Goal: Book appointment/travel/reservation

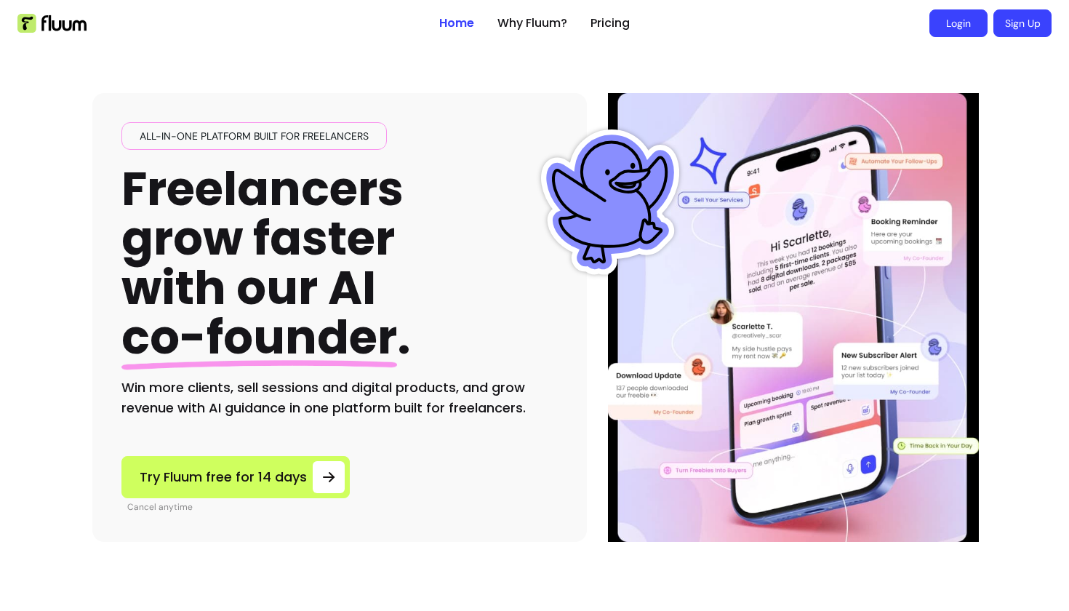
click at [967, 25] on link "Login" at bounding box center [959, 23] width 58 height 28
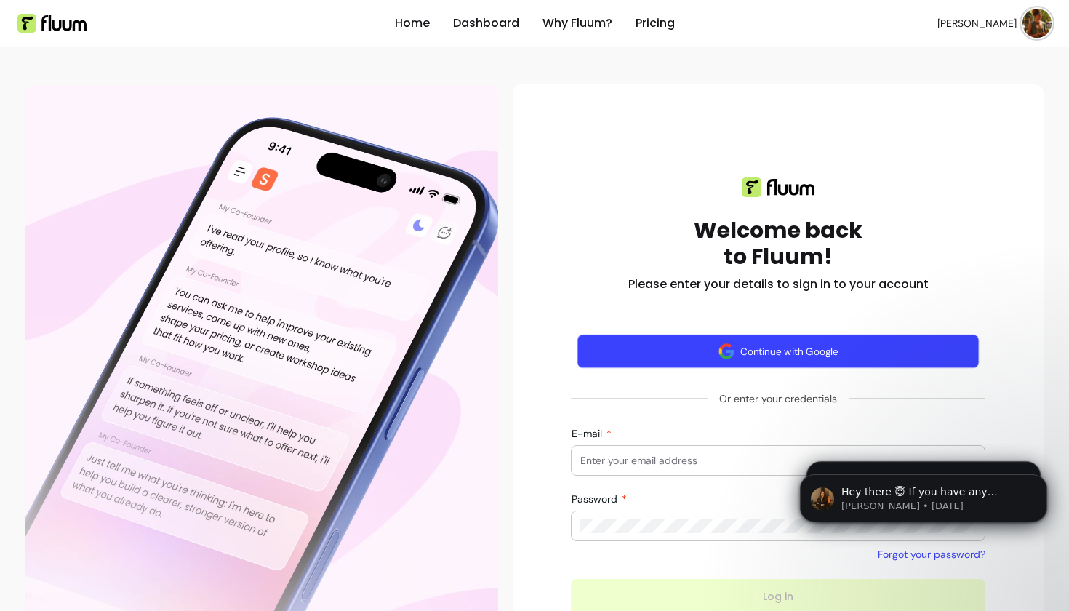
click at [772, 355] on button "Continue with Google" at bounding box center [778, 352] width 402 height 34
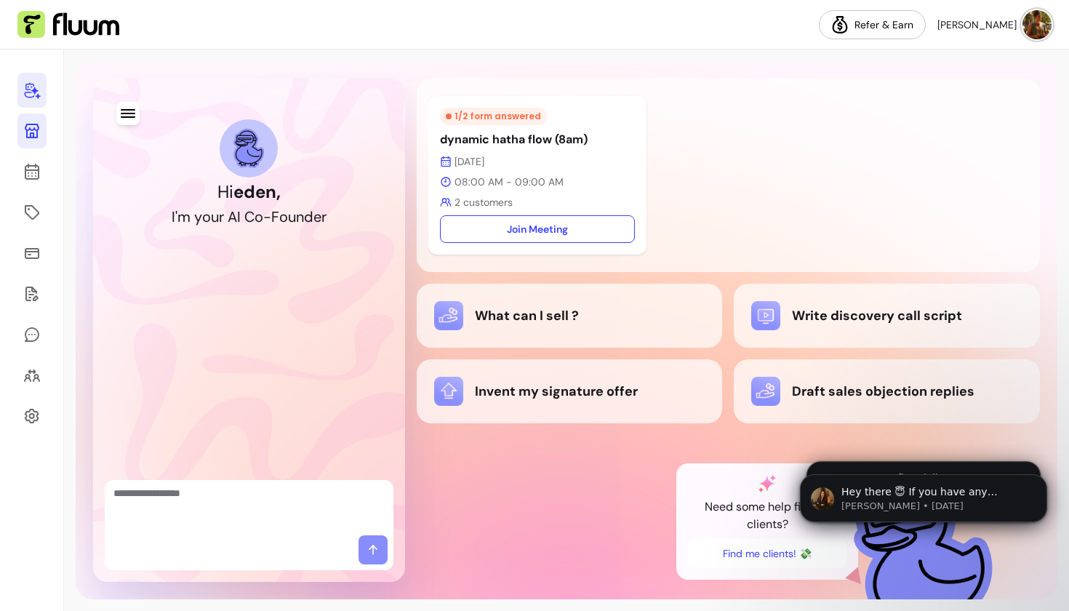
click at [23, 129] on link at bounding box center [31, 130] width 29 height 35
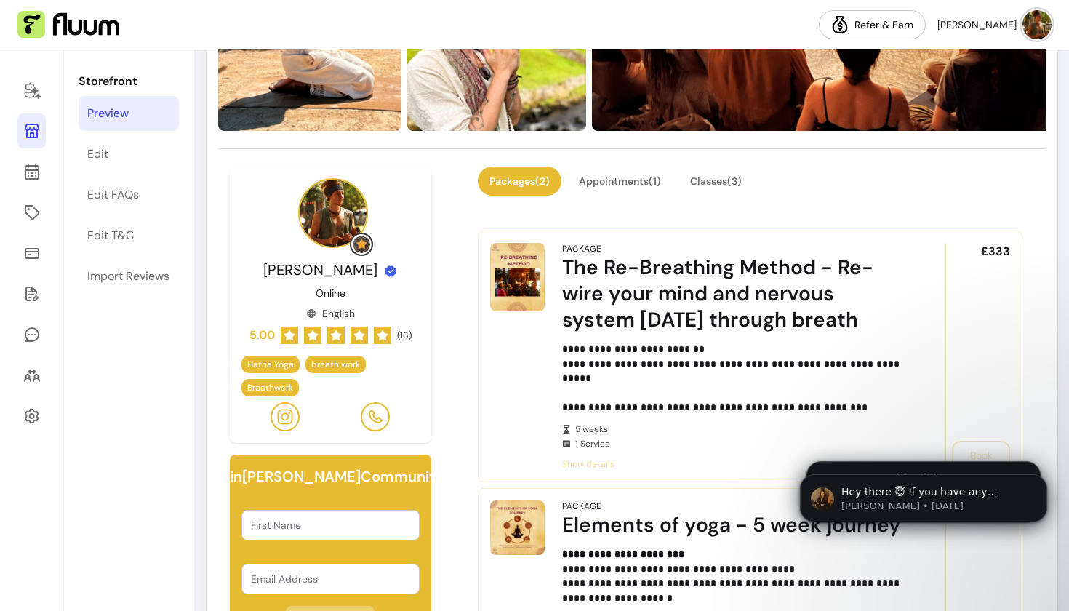
scroll to position [325, 0]
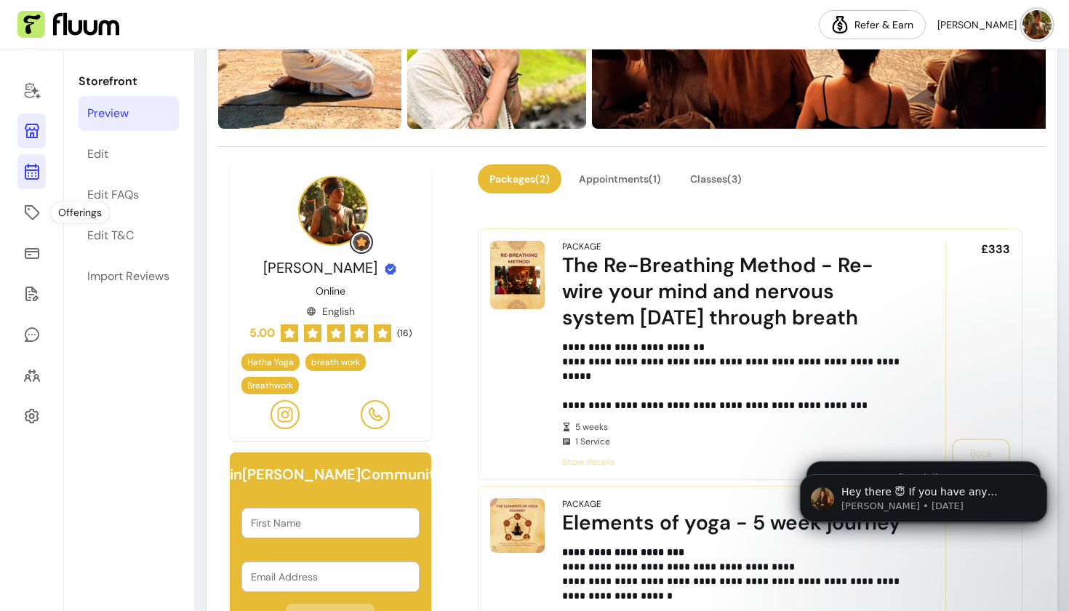
click at [34, 175] on icon at bounding box center [31, 171] width 17 height 17
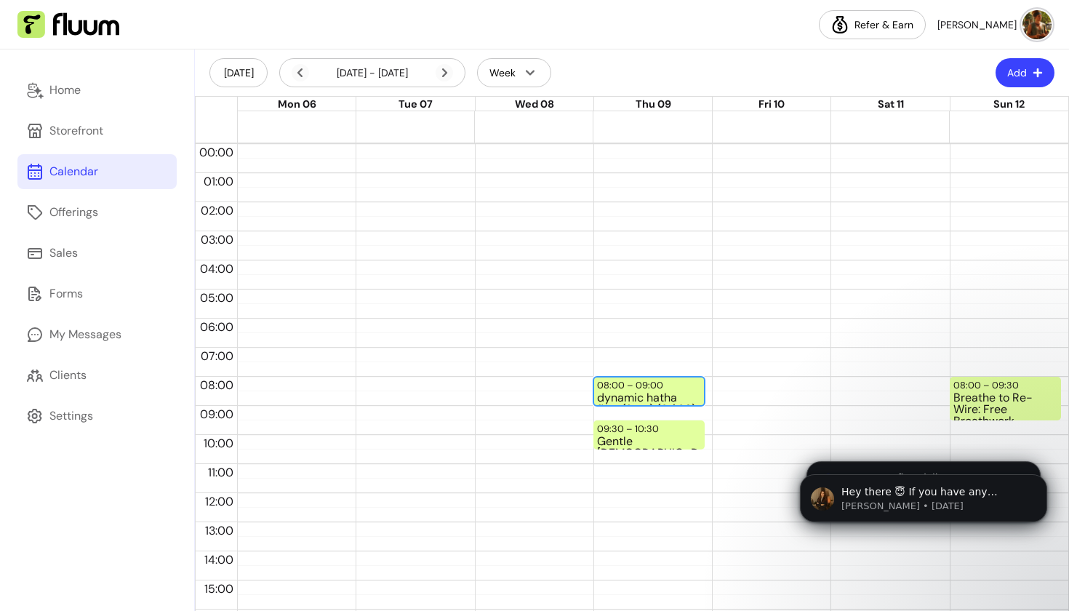
click at [647, 395] on div "dynamic hatha flow (8am) (2 / 30)" at bounding box center [649, 398] width 104 height 12
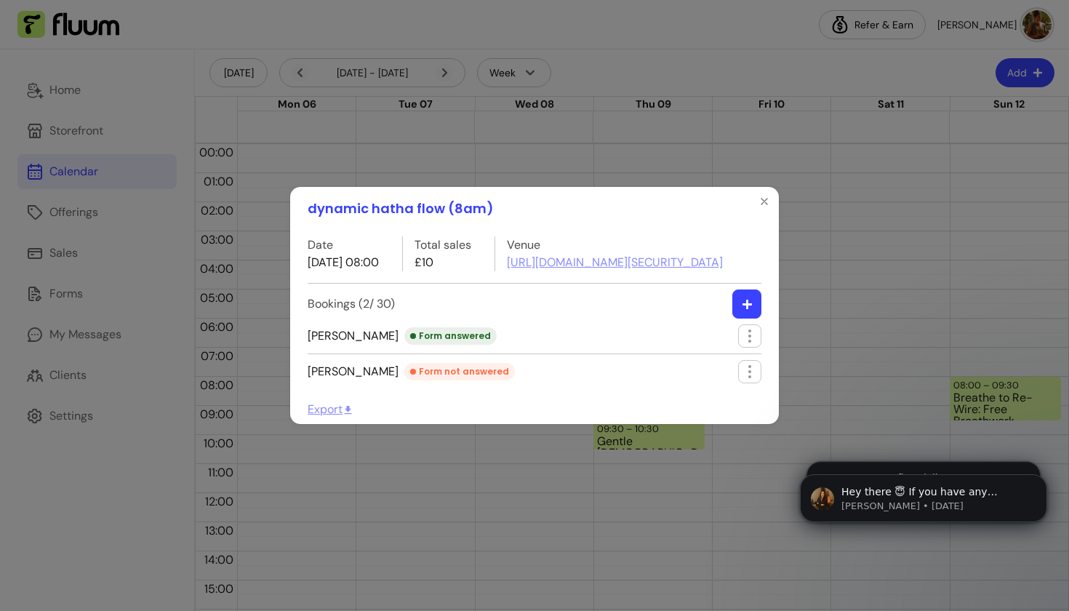
click at [749, 310] on icon "button" at bounding box center [747, 304] width 11 height 11
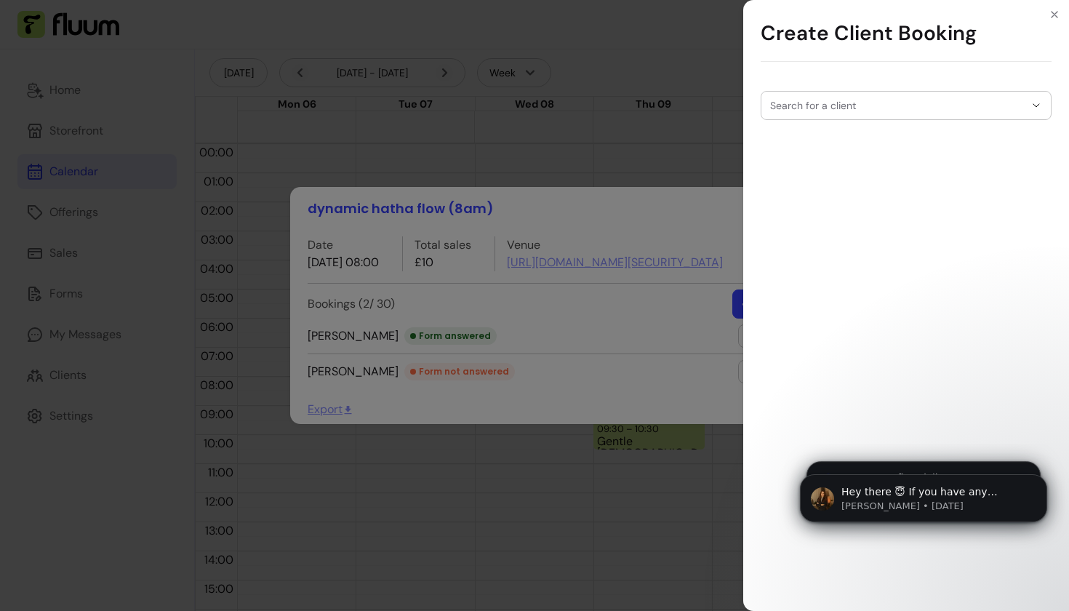
click at [858, 109] on div "Search for a client" at bounding box center [906, 105] width 291 height 29
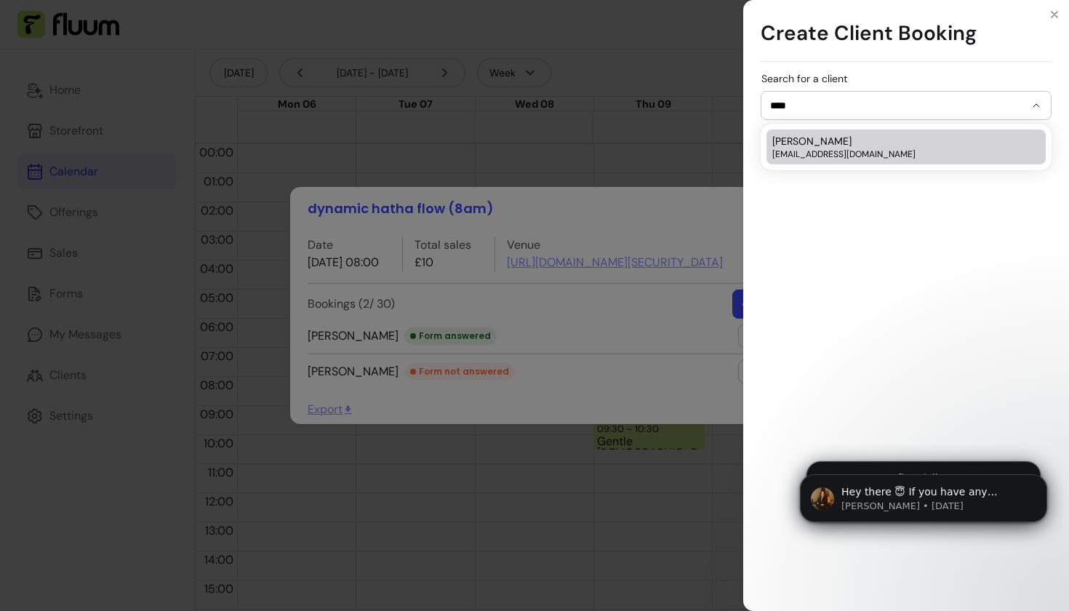
click at [844, 153] on span "melt.94@btopenworld.com" at bounding box center [898, 154] width 253 height 12
type input "**********"
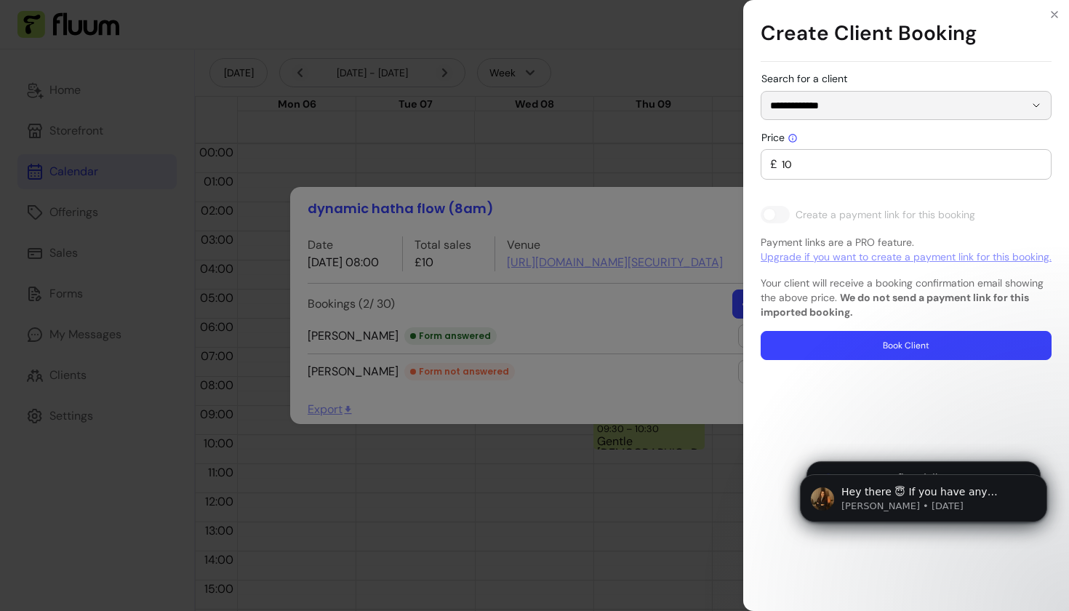
type input "0"
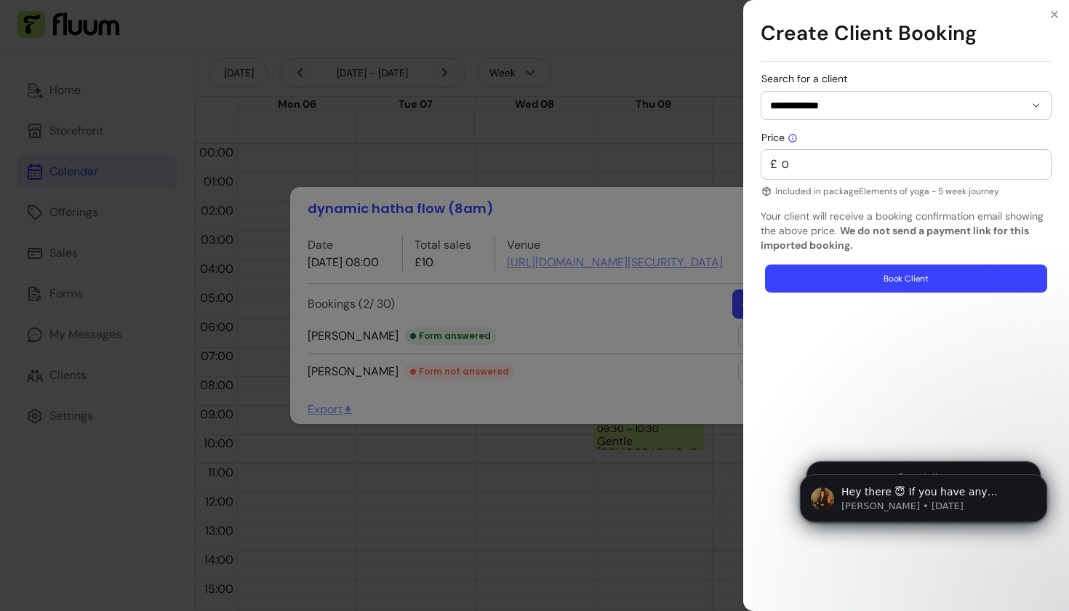
click at [885, 277] on button "Book Client" at bounding box center [906, 279] width 282 height 28
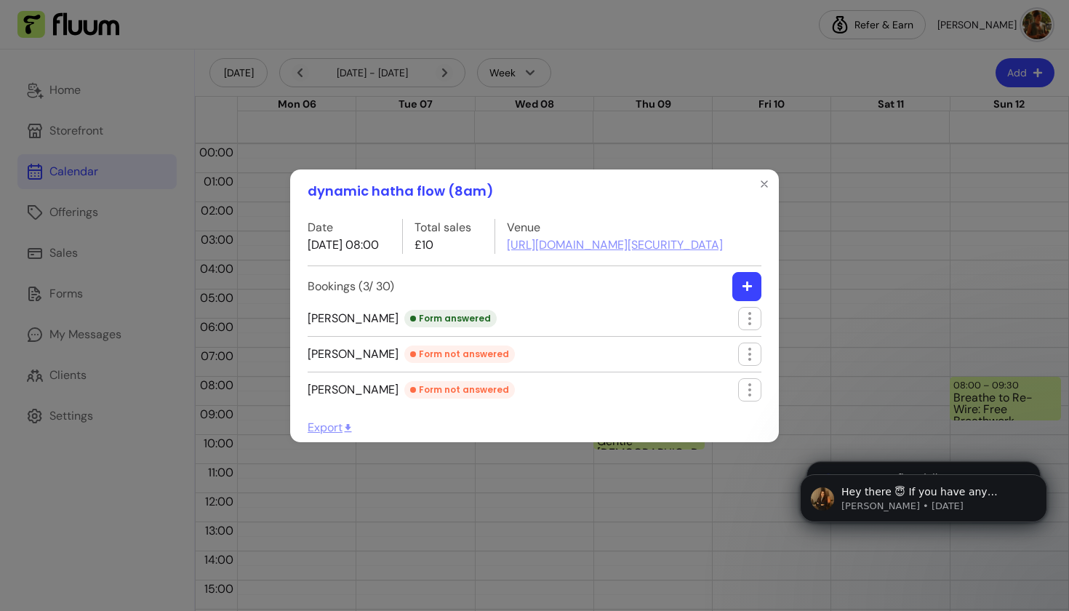
click at [746, 292] on icon "button" at bounding box center [747, 286] width 11 height 11
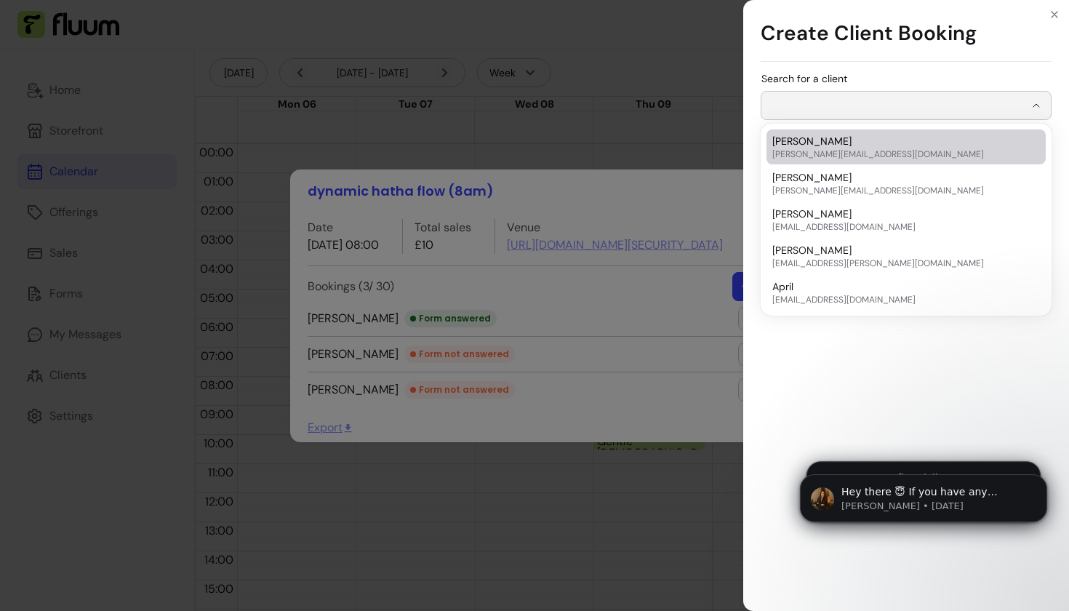
click at [907, 103] on input "Search for a client" at bounding box center [897, 105] width 255 height 15
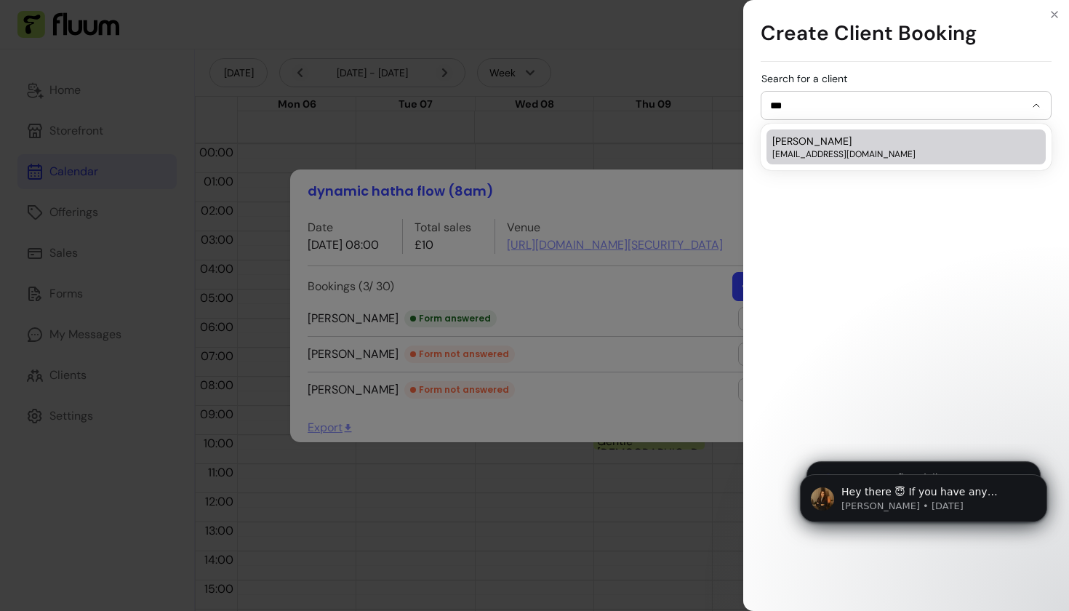
click at [847, 147] on div "Deborah debwallbank@yahoo.com" at bounding box center [898, 147] width 253 height 26
type input "*******"
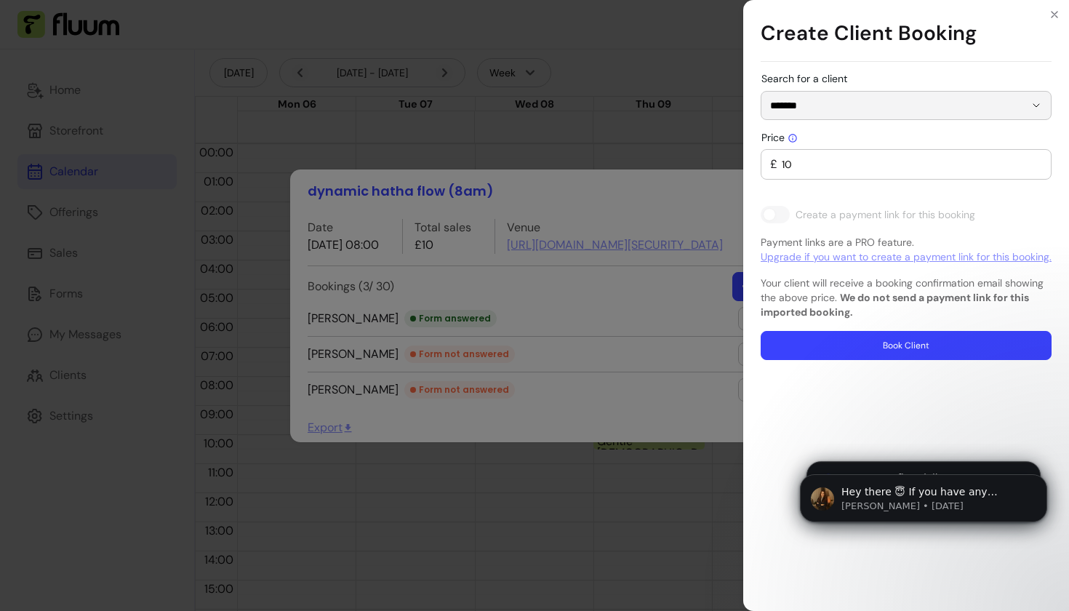
type input "0"
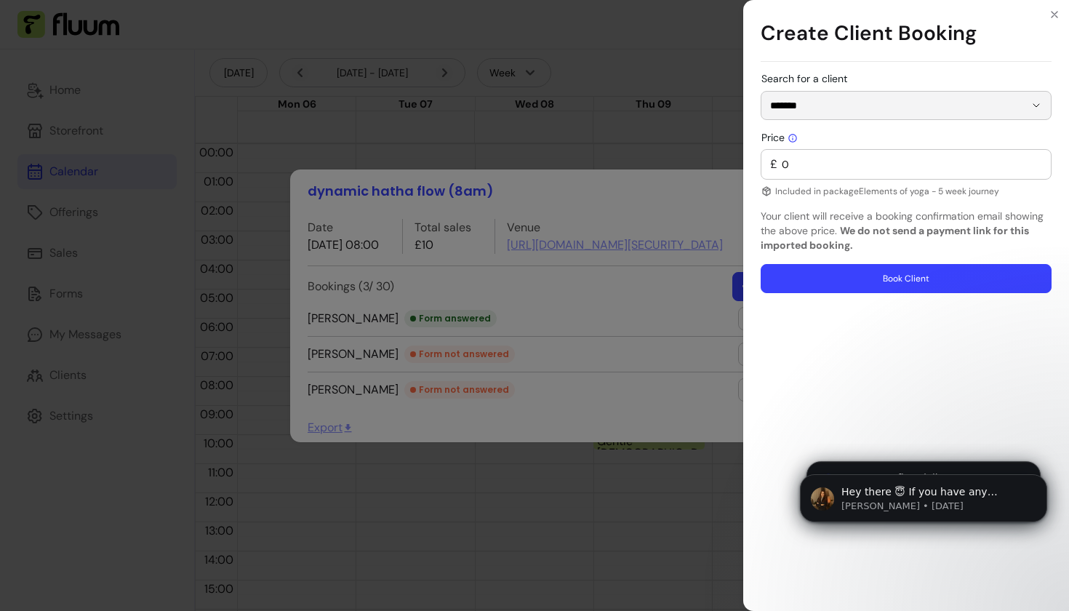
click at [866, 279] on button "Book Client" at bounding box center [906, 278] width 291 height 29
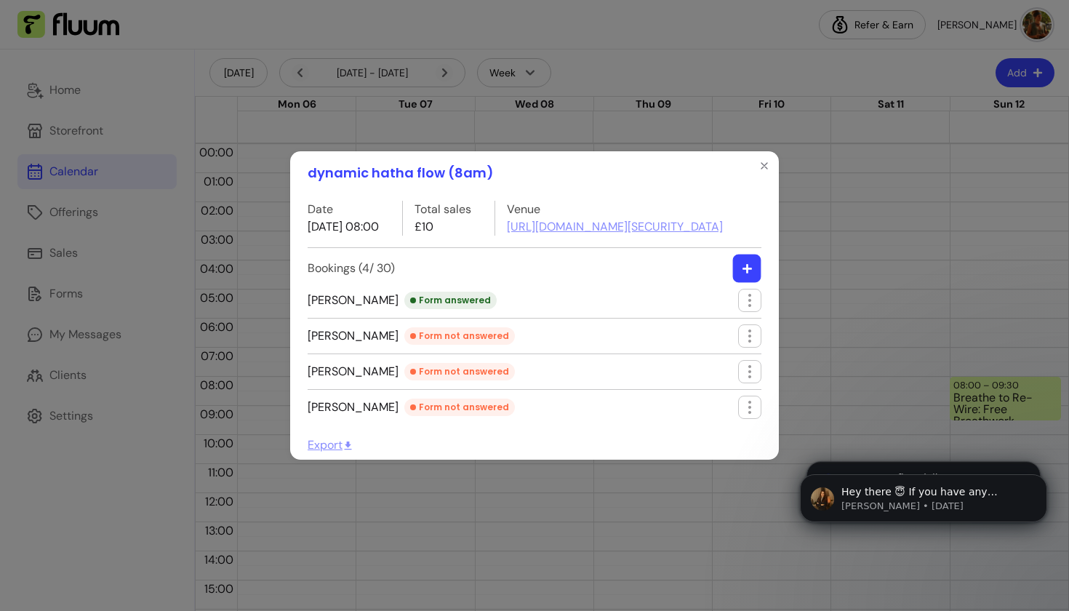
click at [741, 283] on button "button" at bounding box center [747, 269] width 28 height 28
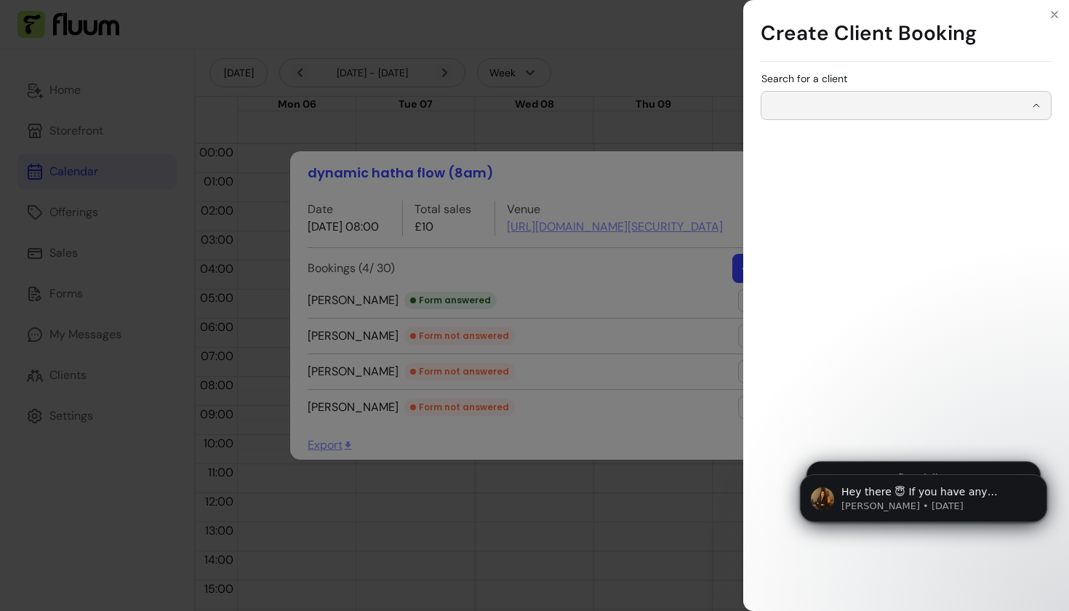
click at [847, 108] on input "Search for a client" at bounding box center [897, 105] width 255 height 15
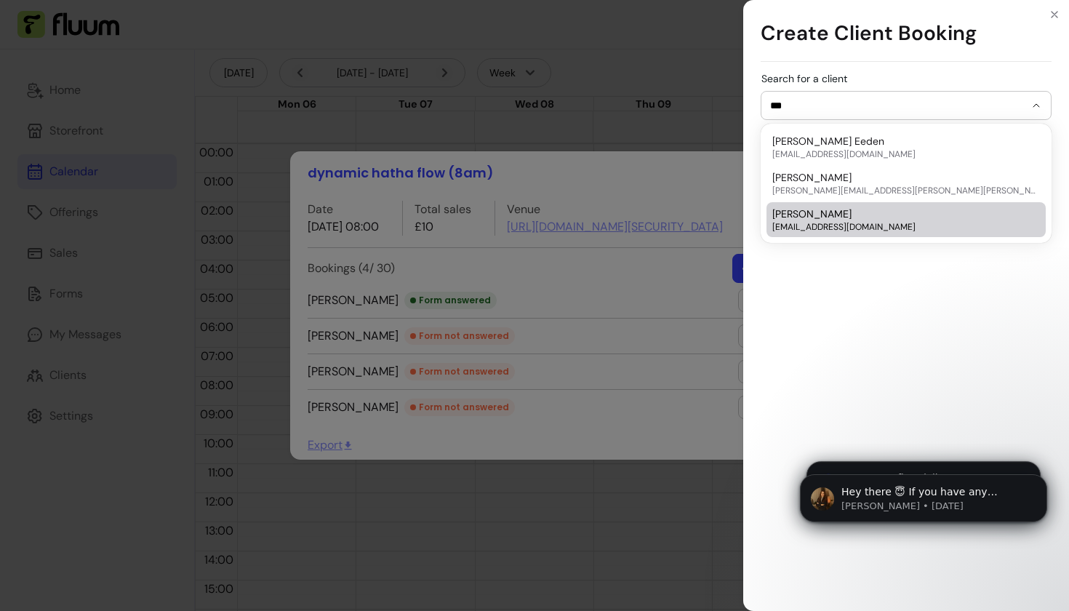
click at [852, 218] on div "Ann Rutherford rutherfordprojects@gmail.com" at bounding box center [898, 220] width 253 height 26
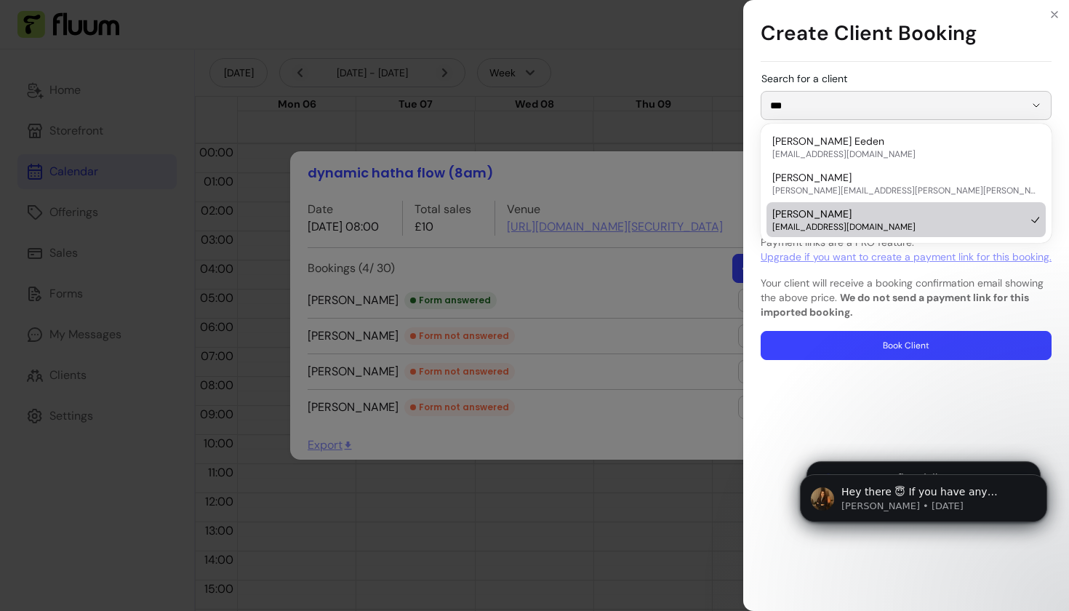
type input "**********"
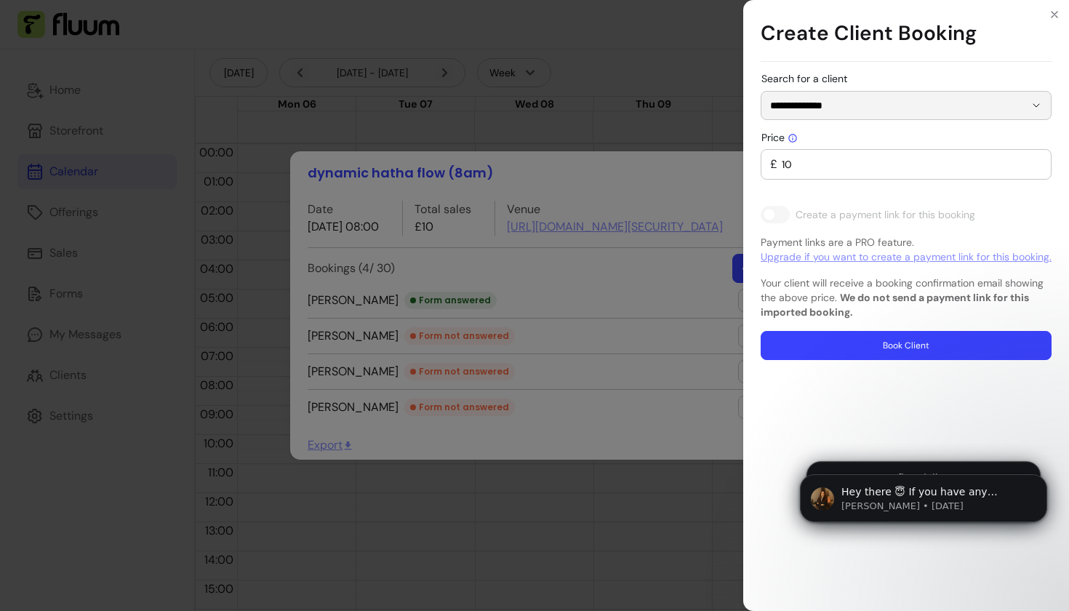
type input "0"
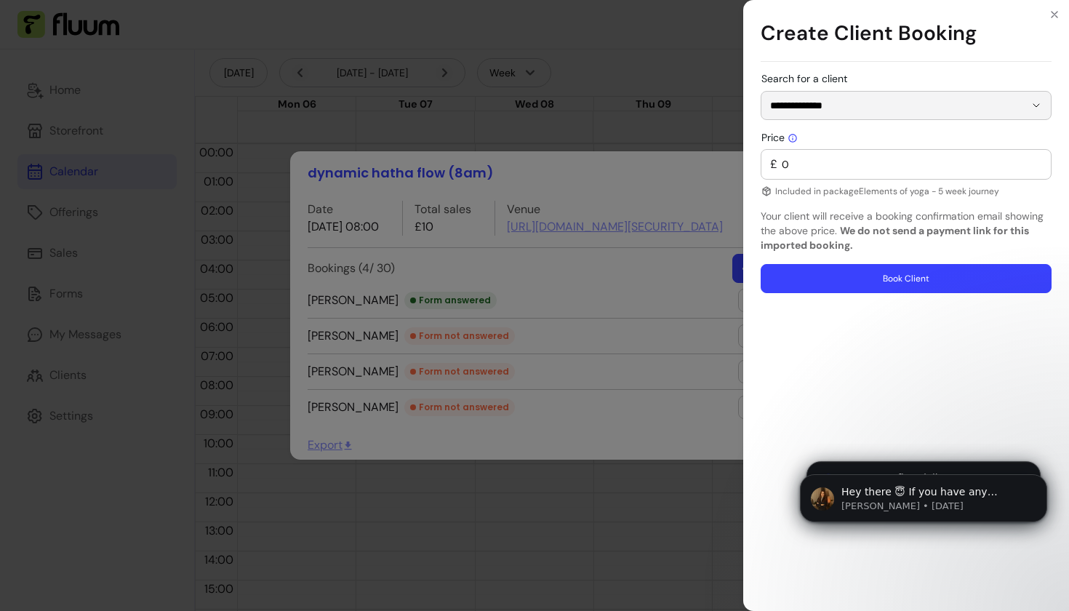
click at [868, 276] on button "Book Client" at bounding box center [906, 278] width 291 height 29
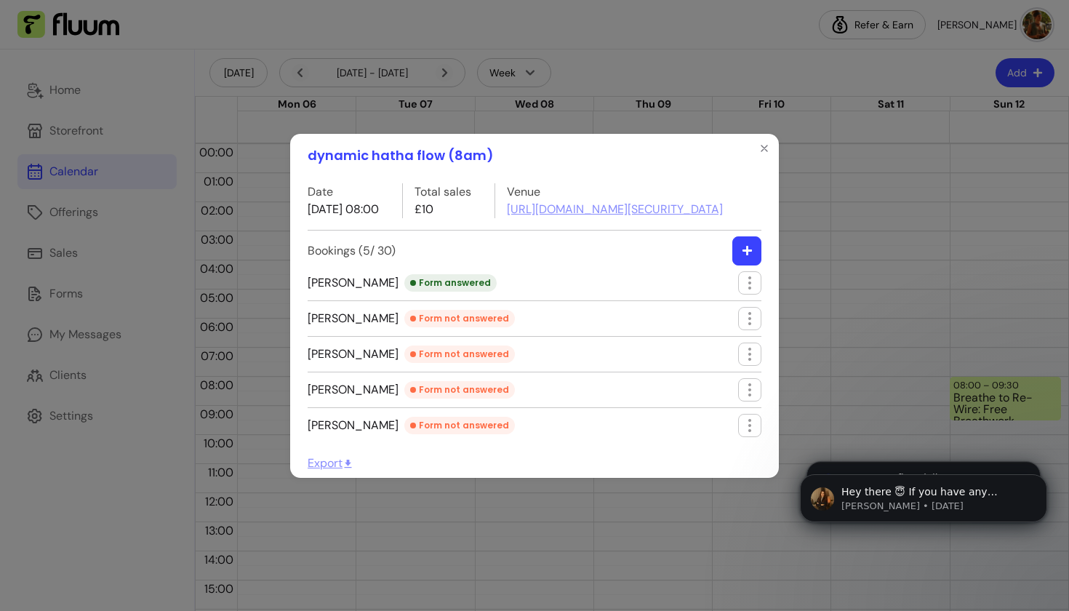
click at [743, 256] on icon "button" at bounding box center [747, 250] width 11 height 11
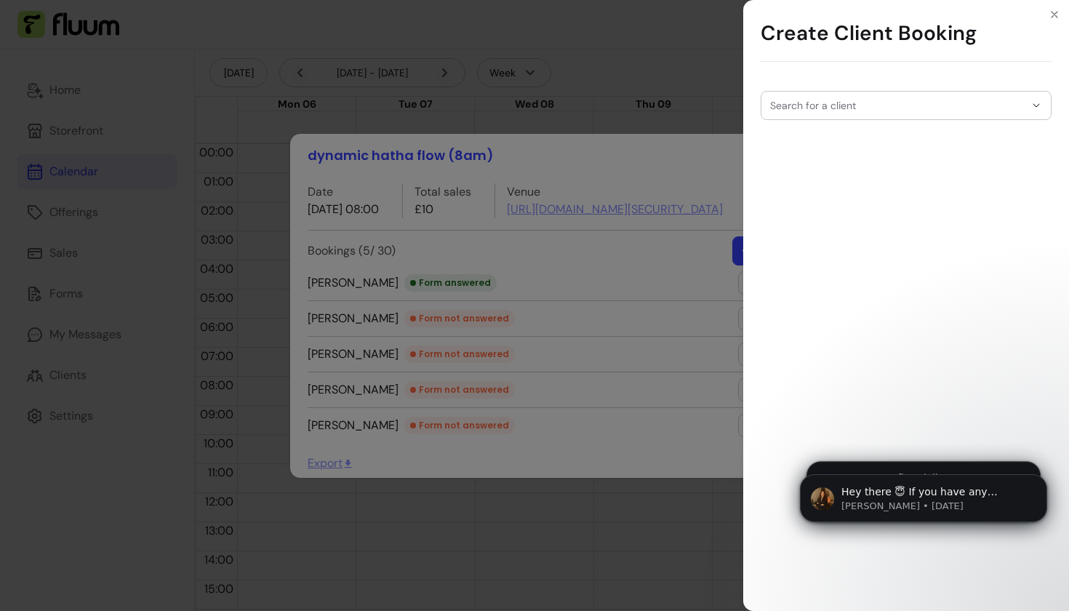
click at [833, 113] on div at bounding box center [906, 106] width 272 height 28
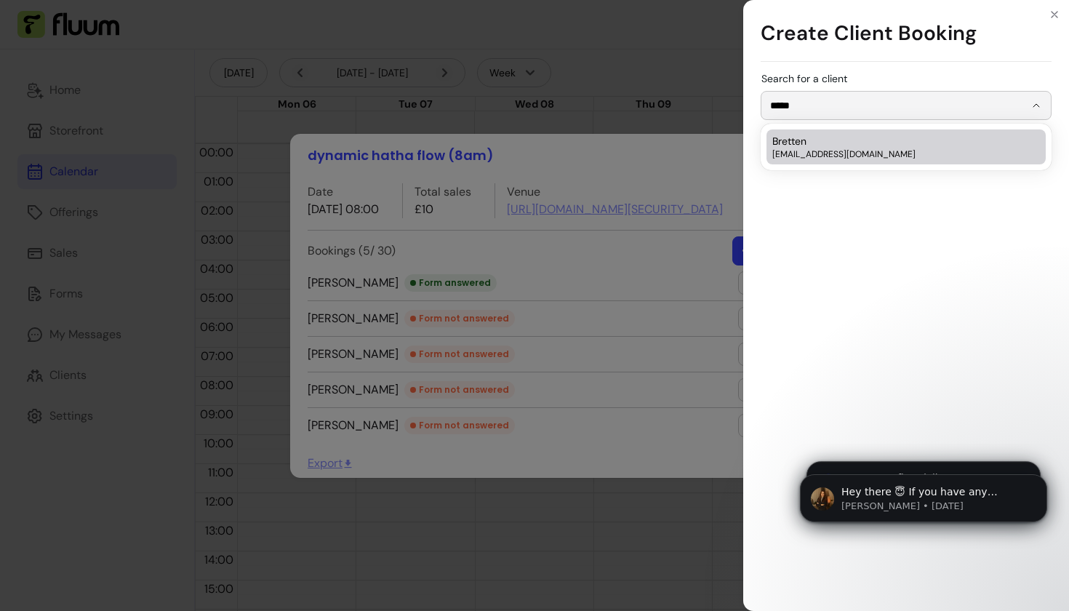
click at [822, 148] on span "brettenlord@hotmail.co.uk" at bounding box center [898, 154] width 253 height 12
type input "*******"
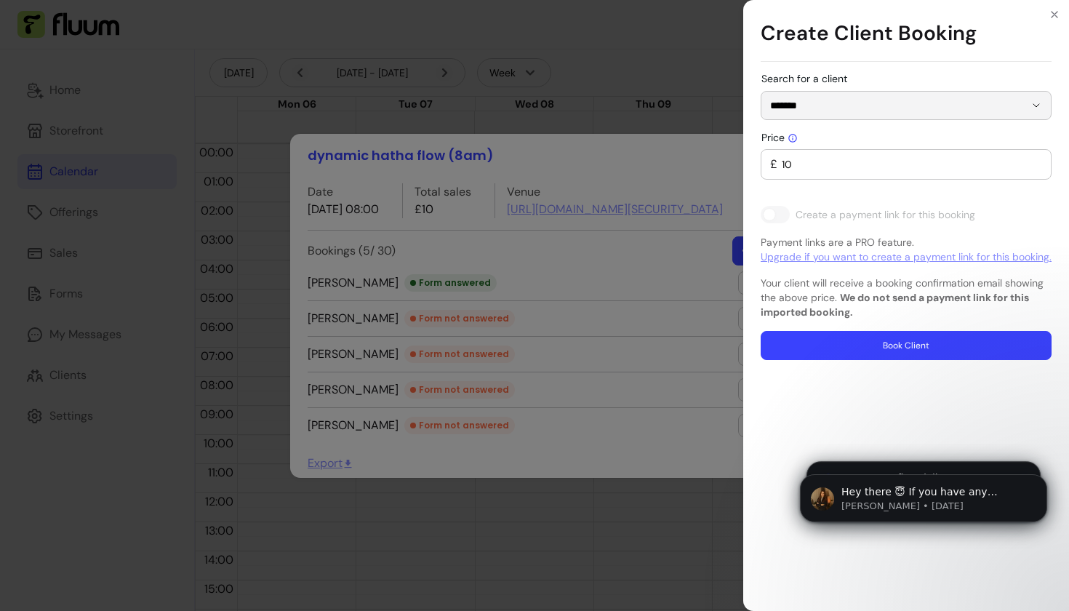
type input "0"
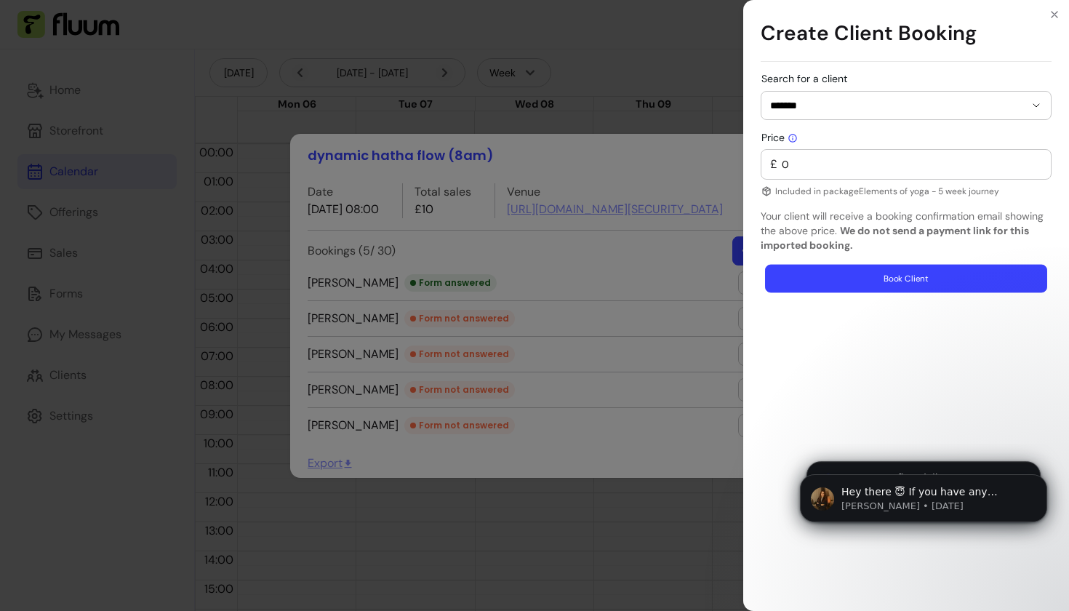
click at [841, 269] on button "Book Client" at bounding box center [906, 279] width 282 height 28
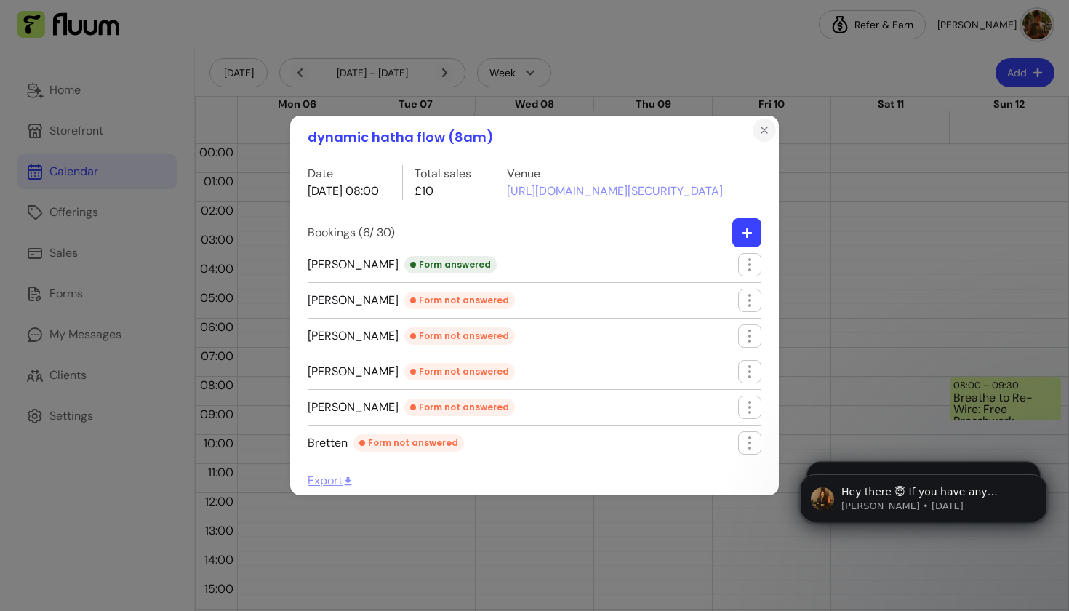
click at [762, 124] on icon "Close" at bounding box center [765, 130] width 12 height 12
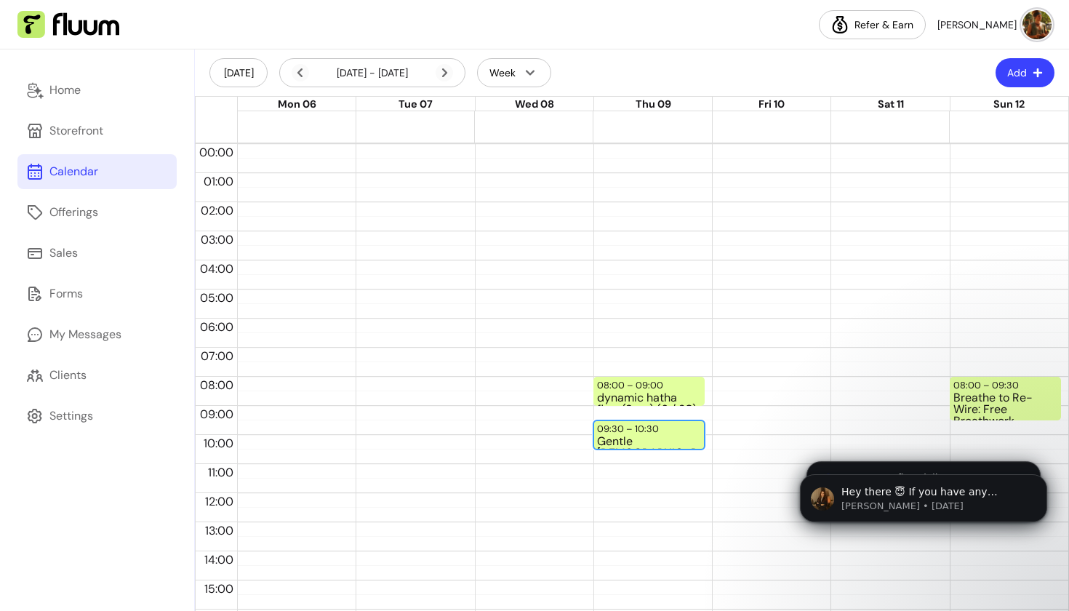
click at [631, 431] on div "09:30 – 10:30" at bounding box center [629, 429] width 65 height 14
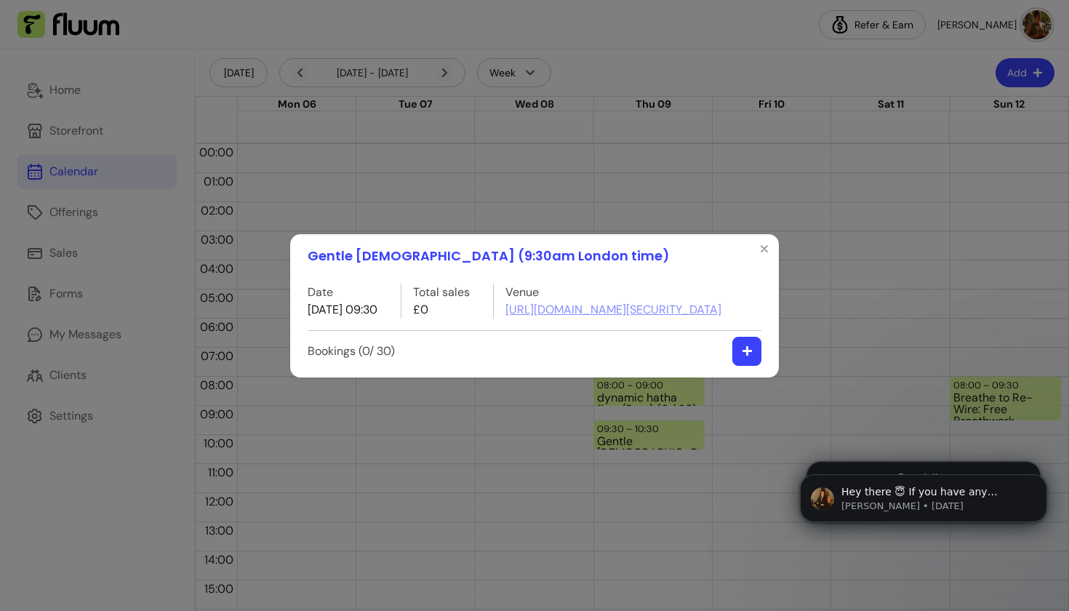
click at [746, 356] on icon "button" at bounding box center [747, 350] width 11 height 11
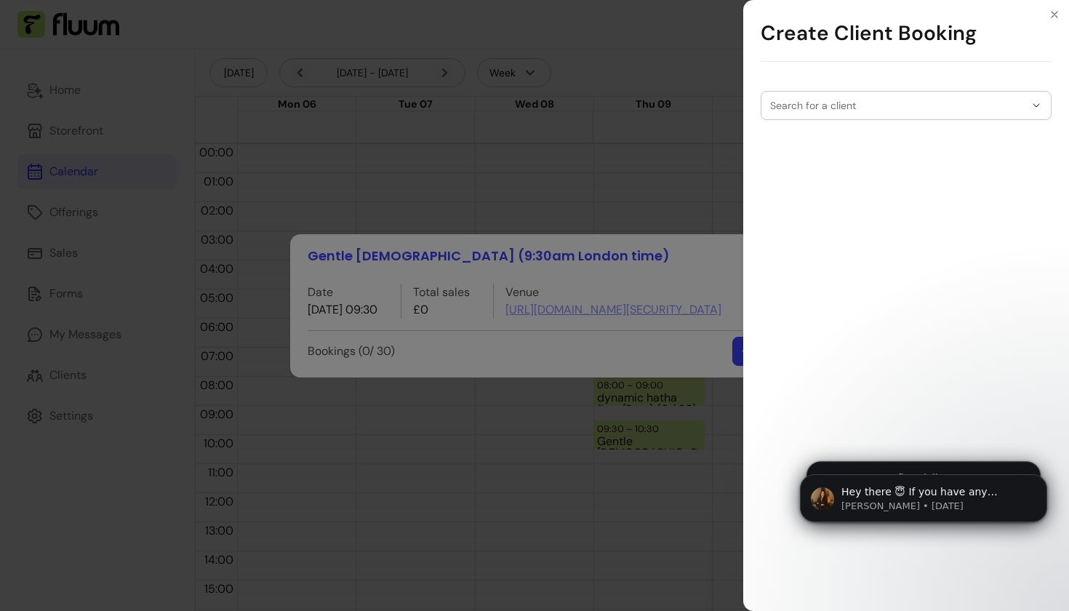
click at [834, 111] on input "Search for a client" at bounding box center [897, 105] width 255 height 15
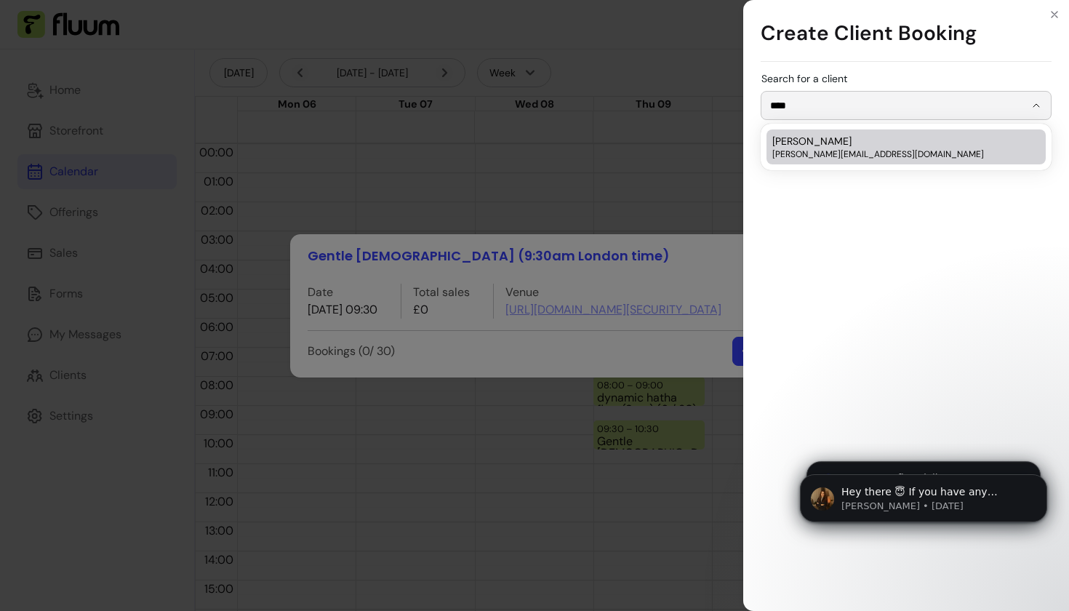
click at [827, 146] on div "Jayne jayne@excesspress.co.uk" at bounding box center [898, 147] width 253 height 26
type input "*****"
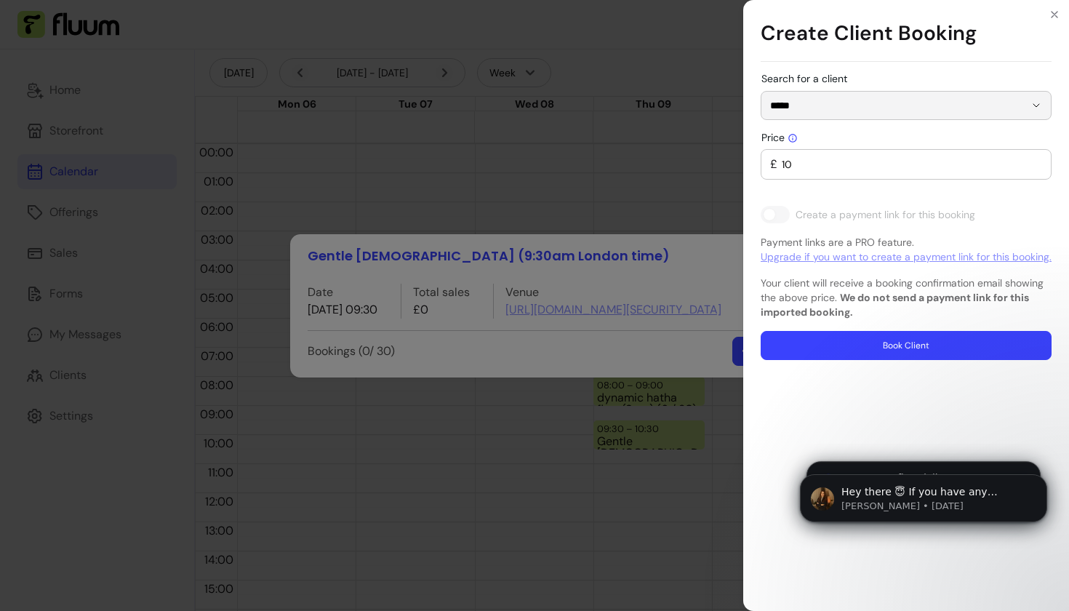
type input "0"
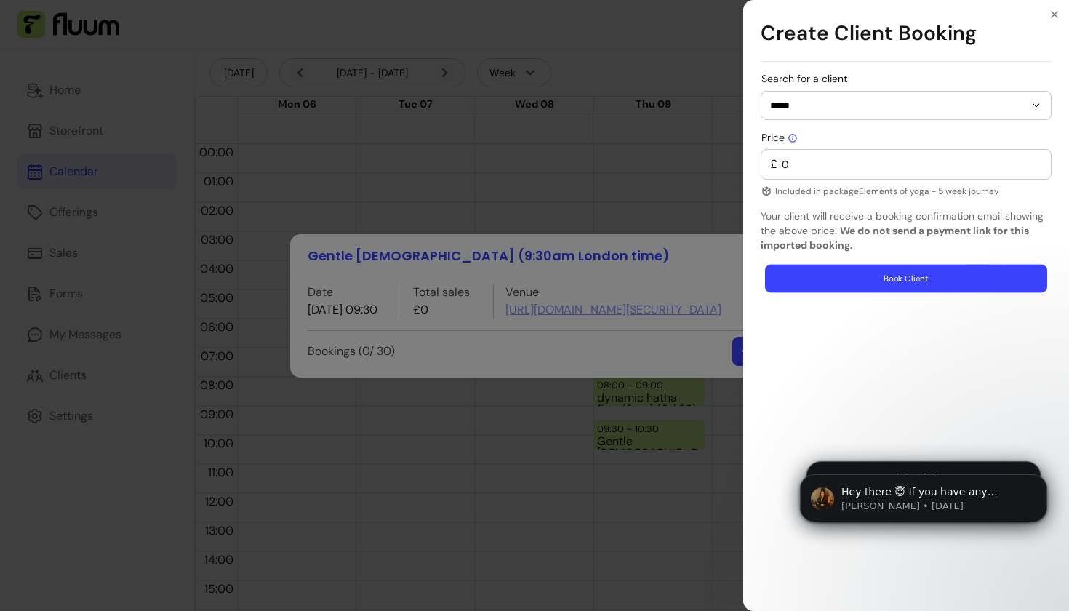
click at [832, 278] on button "Book Client" at bounding box center [906, 279] width 282 height 28
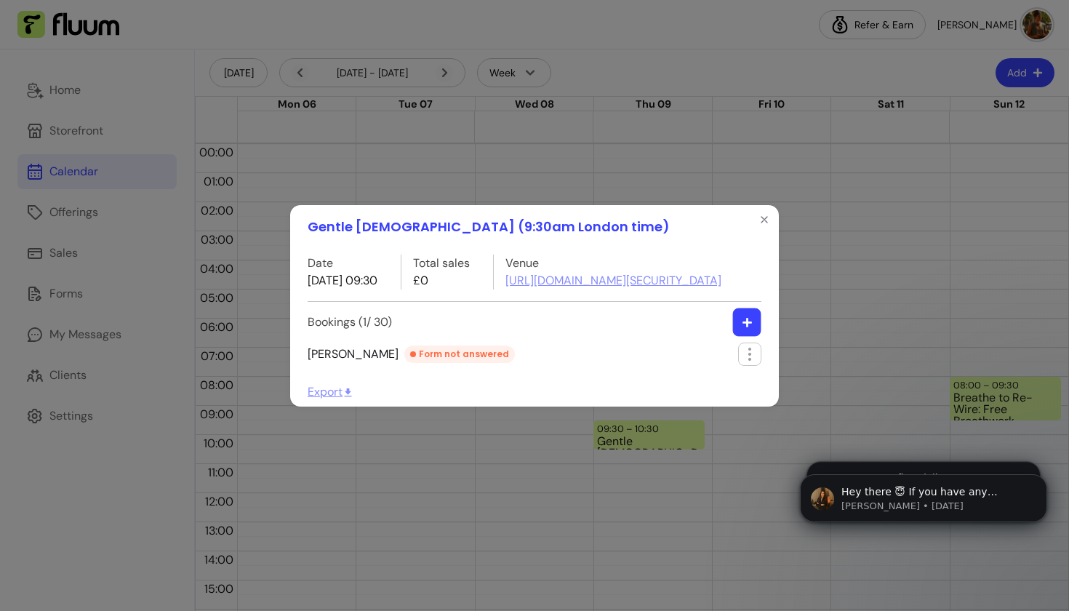
click at [737, 335] on button "button" at bounding box center [747, 322] width 28 height 28
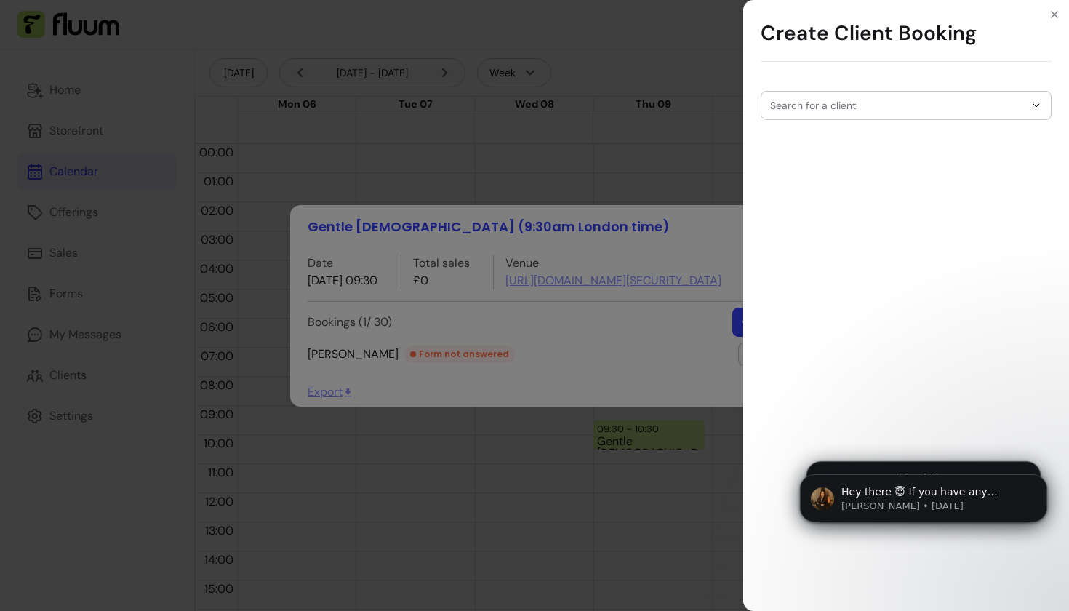
click at [845, 97] on div at bounding box center [906, 106] width 272 height 28
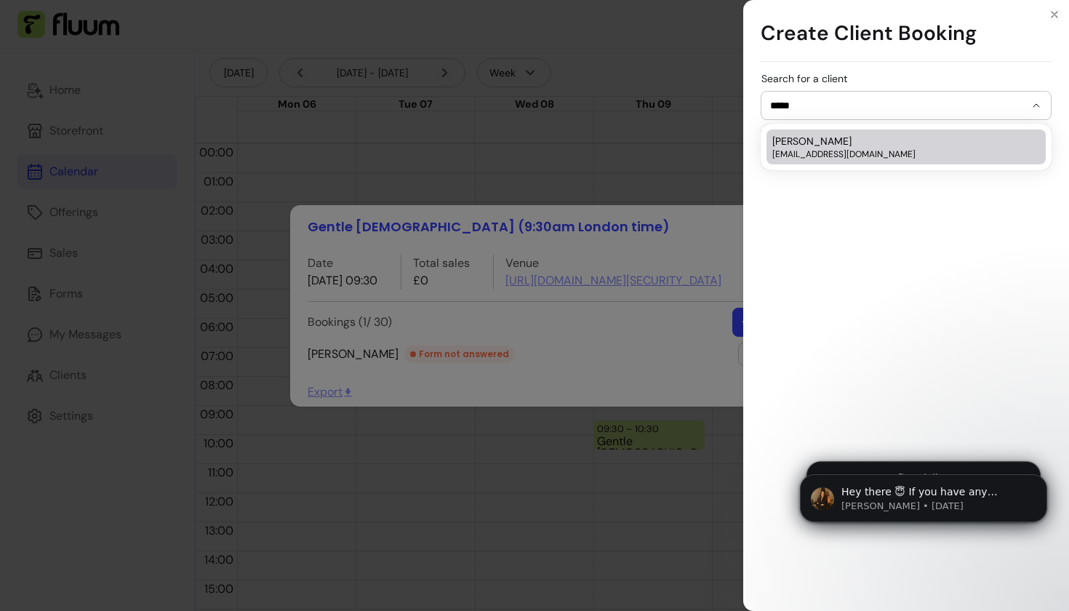
click at [818, 144] on span "Elaine Thomas" at bounding box center [811, 141] width 79 height 15
type input "**********"
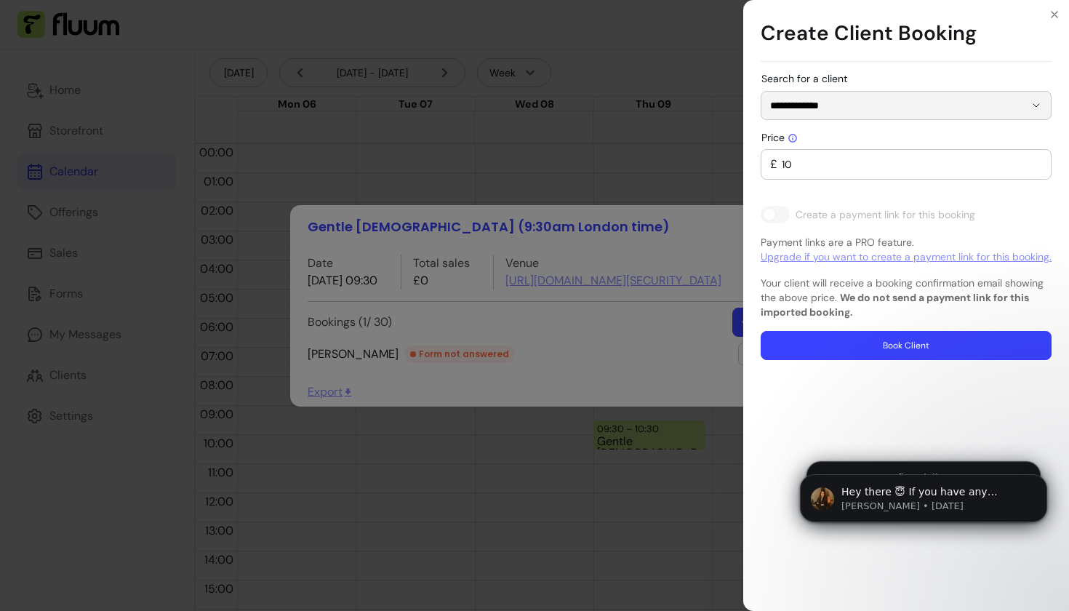
type input "0"
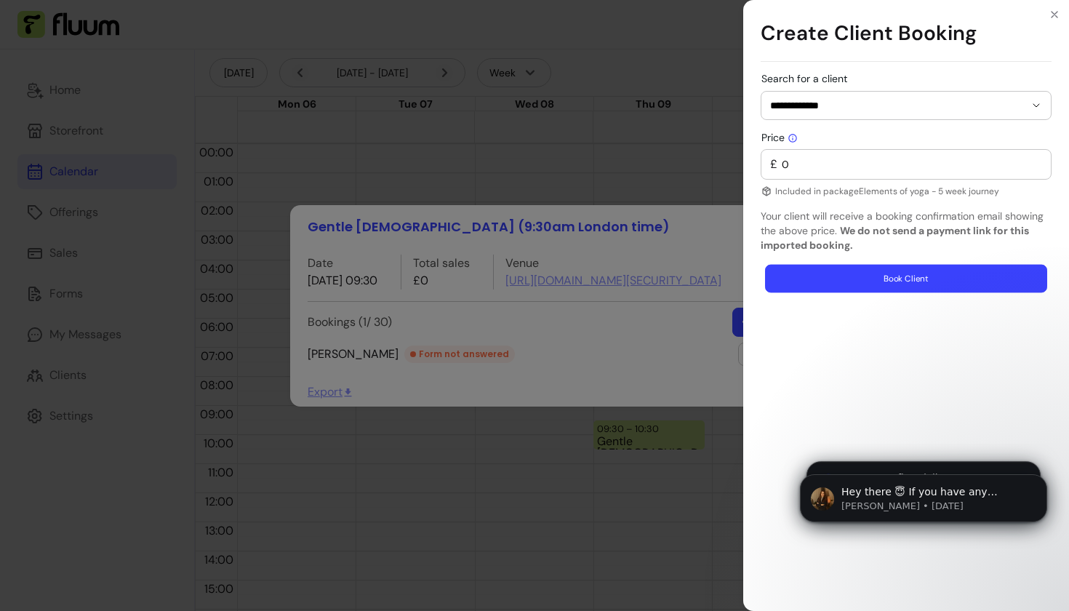
click at [855, 279] on button "Book Client" at bounding box center [906, 279] width 282 height 28
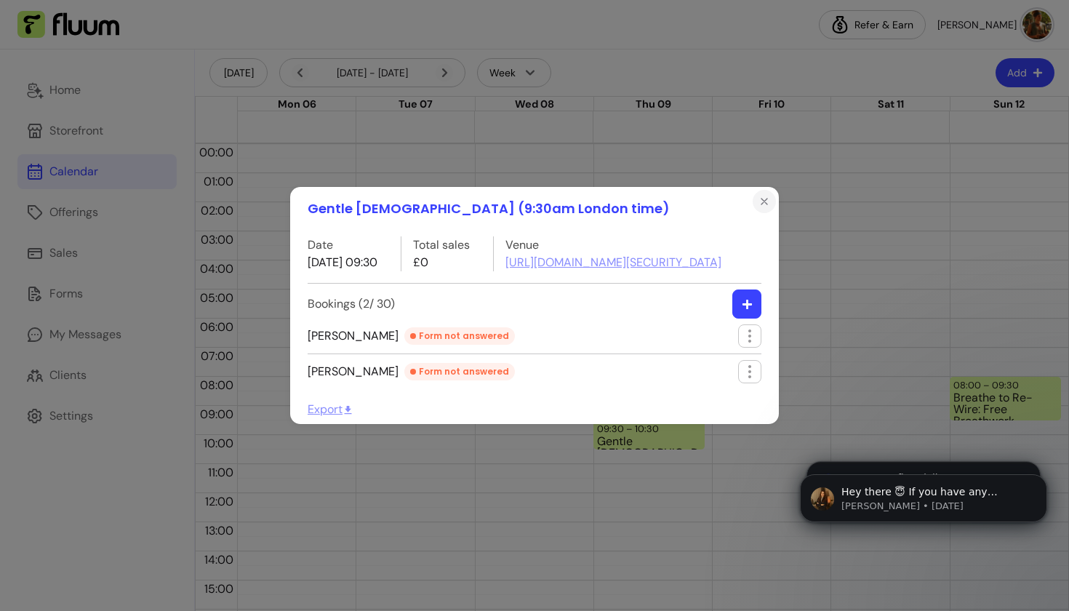
click at [767, 196] on icon "Close" at bounding box center [765, 202] width 12 height 12
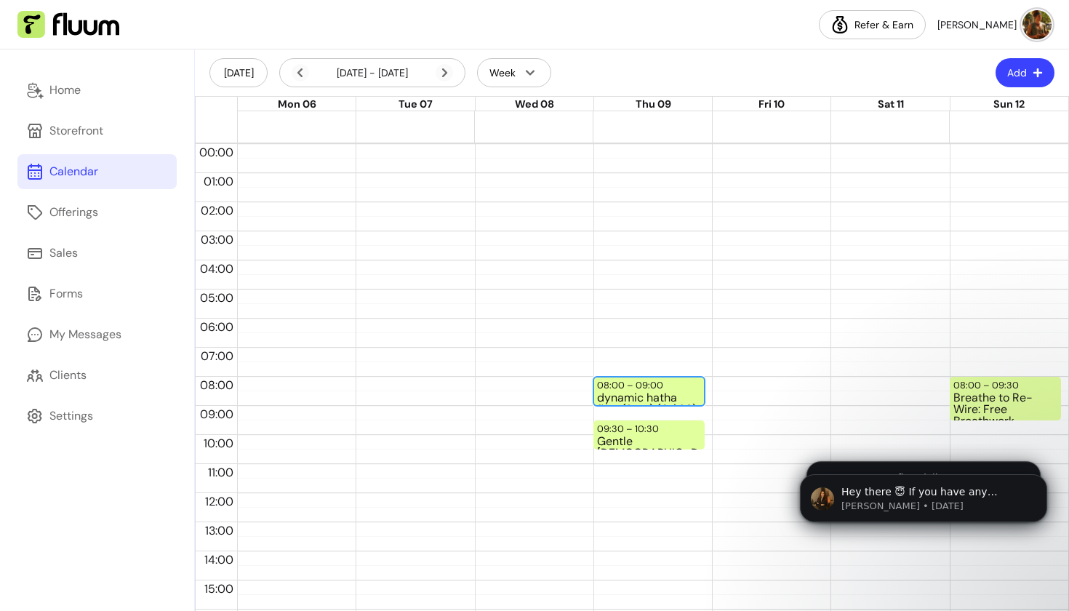
click at [631, 384] on div "08:00 – 09:00" at bounding box center [632, 385] width 70 height 14
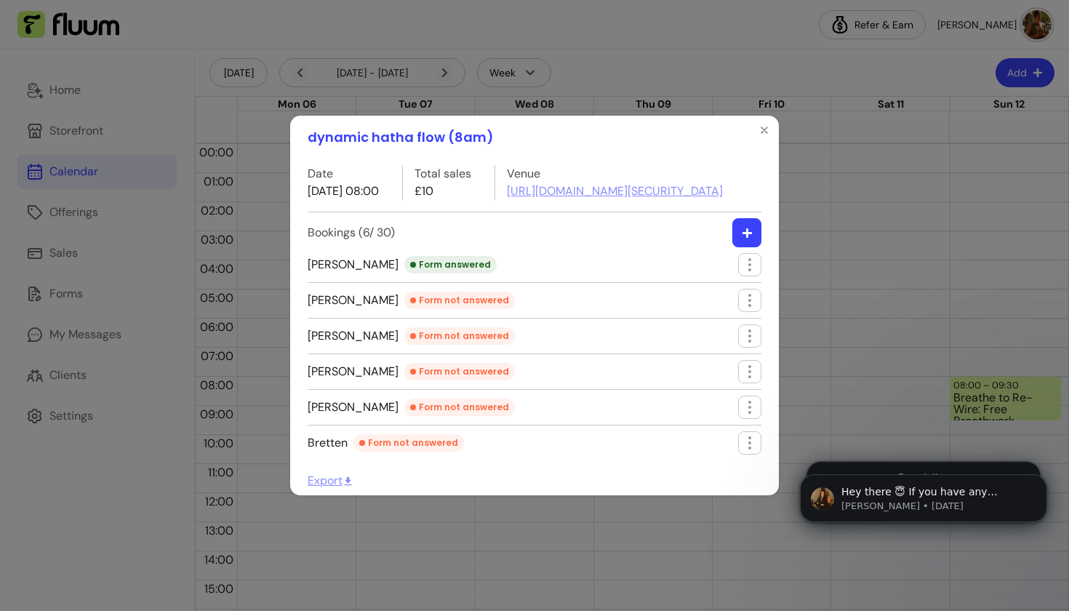
click at [746, 239] on icon "button" at bounding box center [747, 233] width 11 height 11
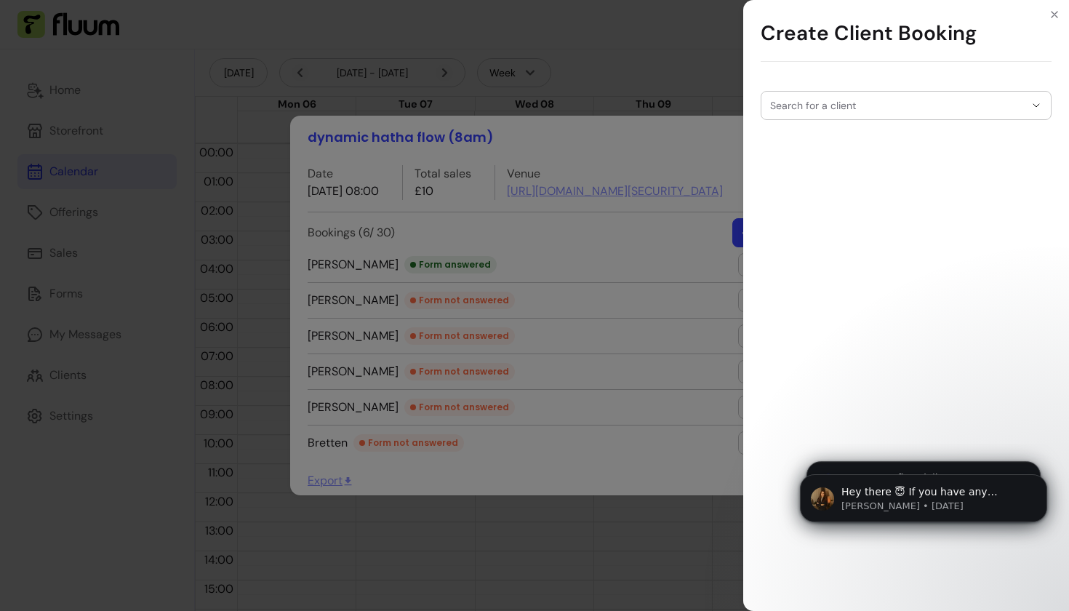
click at [827, 114] on div at bounding box center [906, 106] width 272 height 28
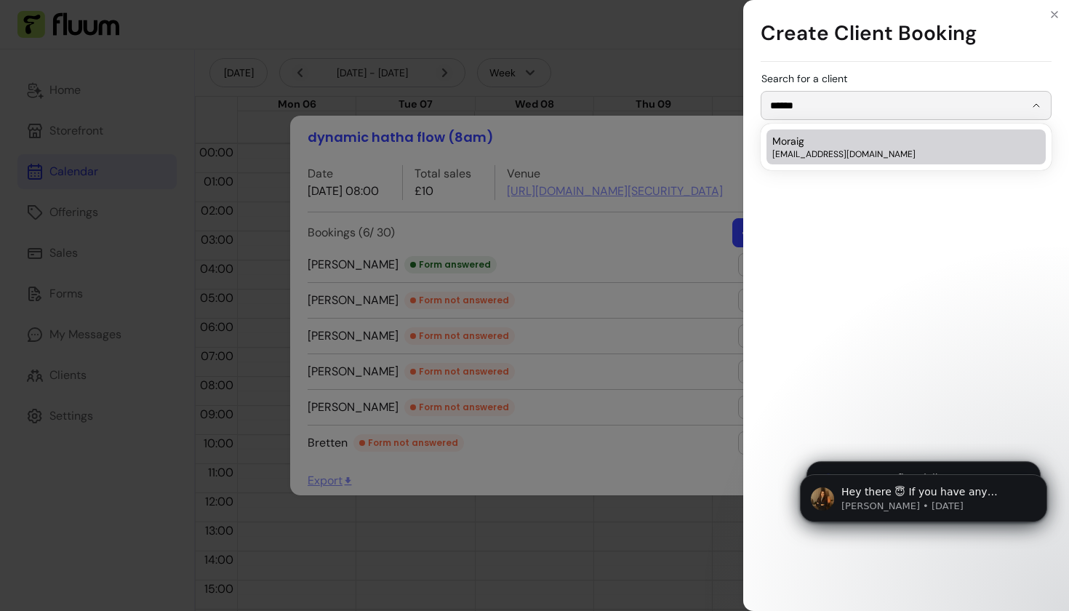
click at [840, 158] on span "moraigch@gmail.com" at bounding box center [898, 154] width 253 height 12
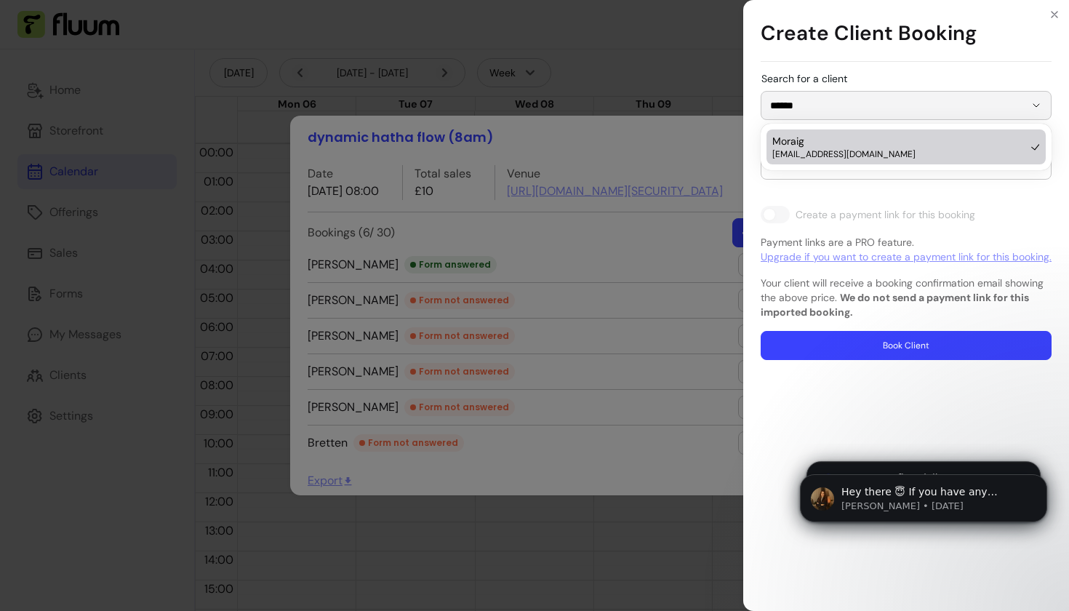
type input "******"
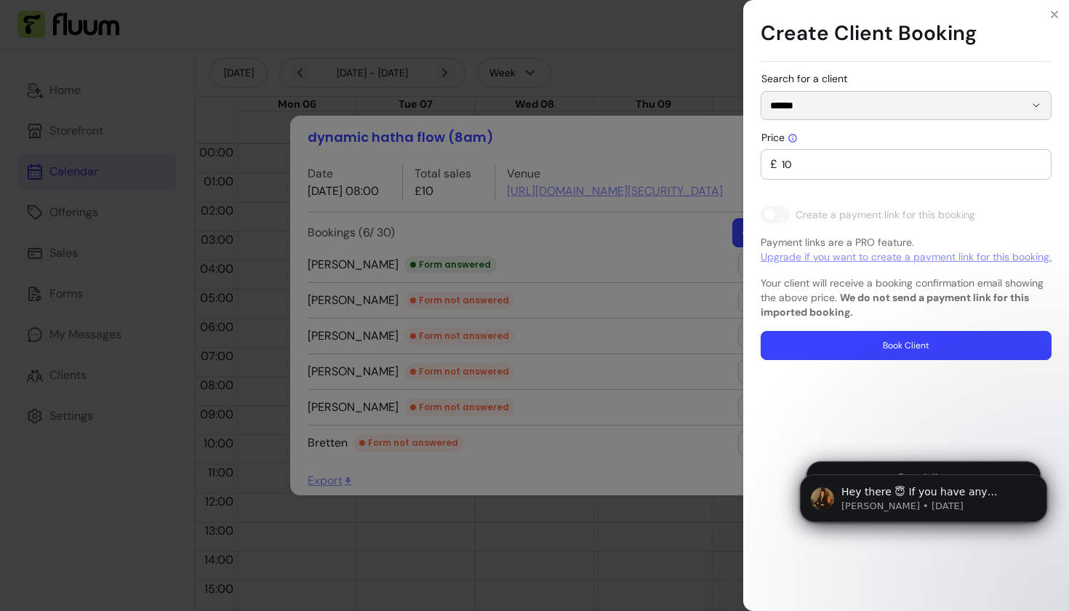
type input "0"
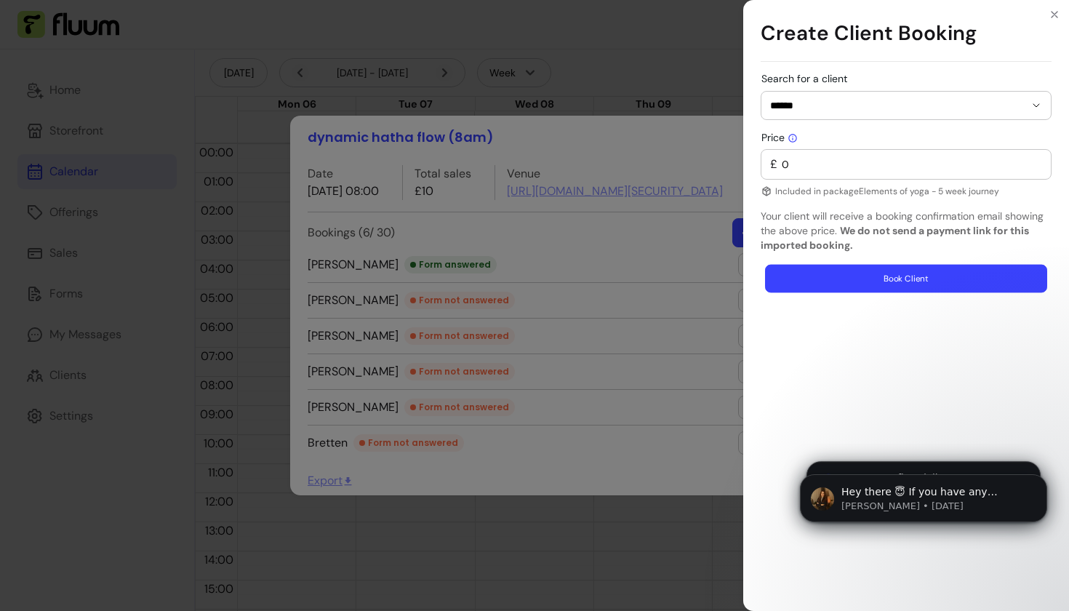
click at [844, 272] on button "Book Client" at bounding box center [906, 279] width 282 height 28
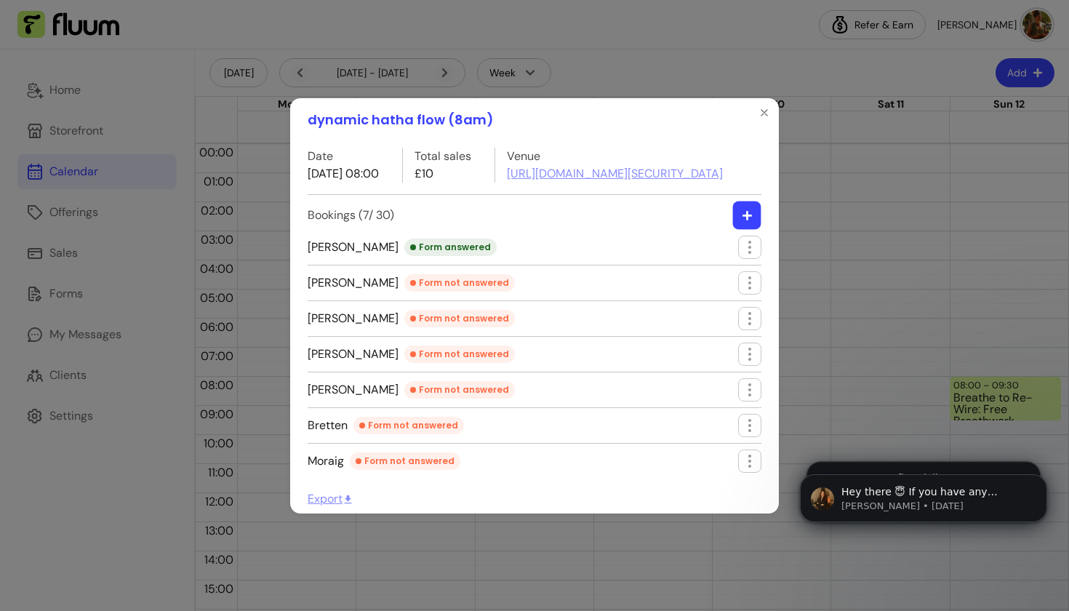
click at [738, 229] on button "button" at bounding box center [747, 215] width 28 height 28
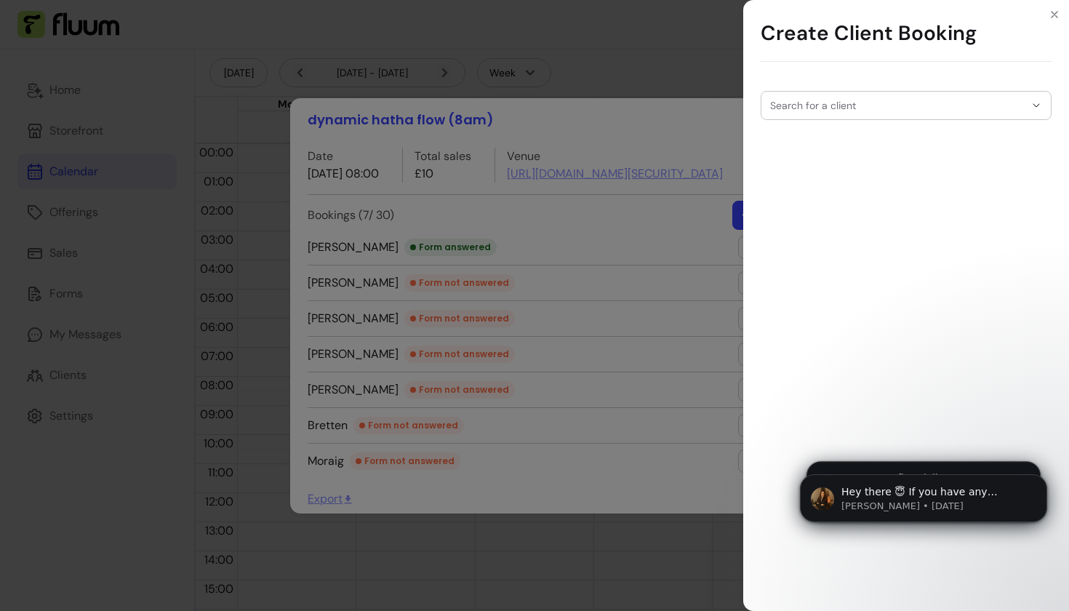
click at [851, 101] on input "Search for a client" at bounding box center [897, 105] width 255 height 15
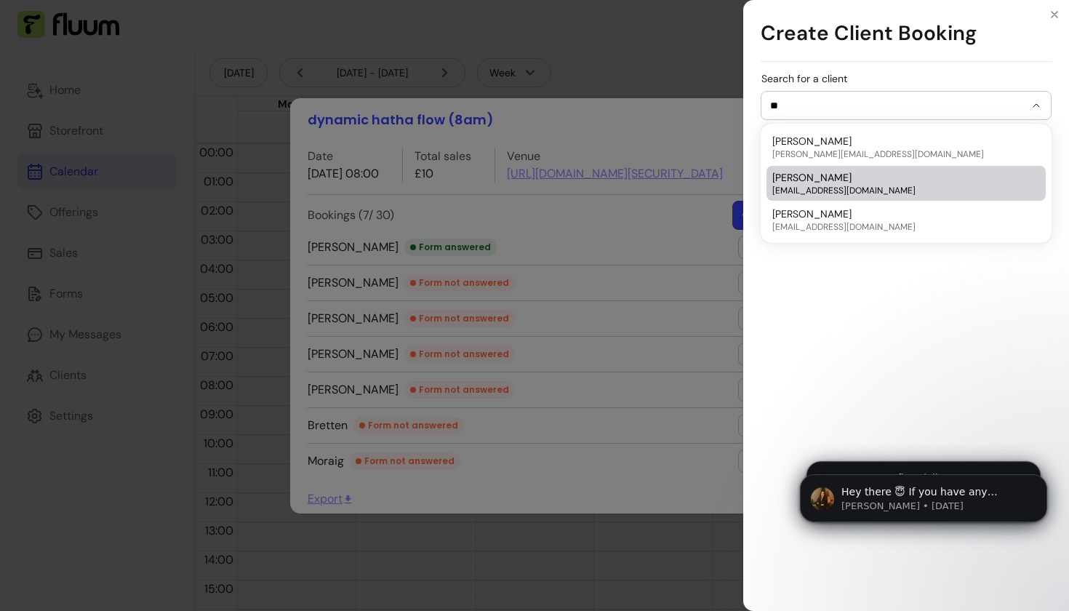
click at [843, 185] on div "Diane disimcoe@hotmail.com" at bounding box center [898, 183] width 253 height 26
type input "*****"
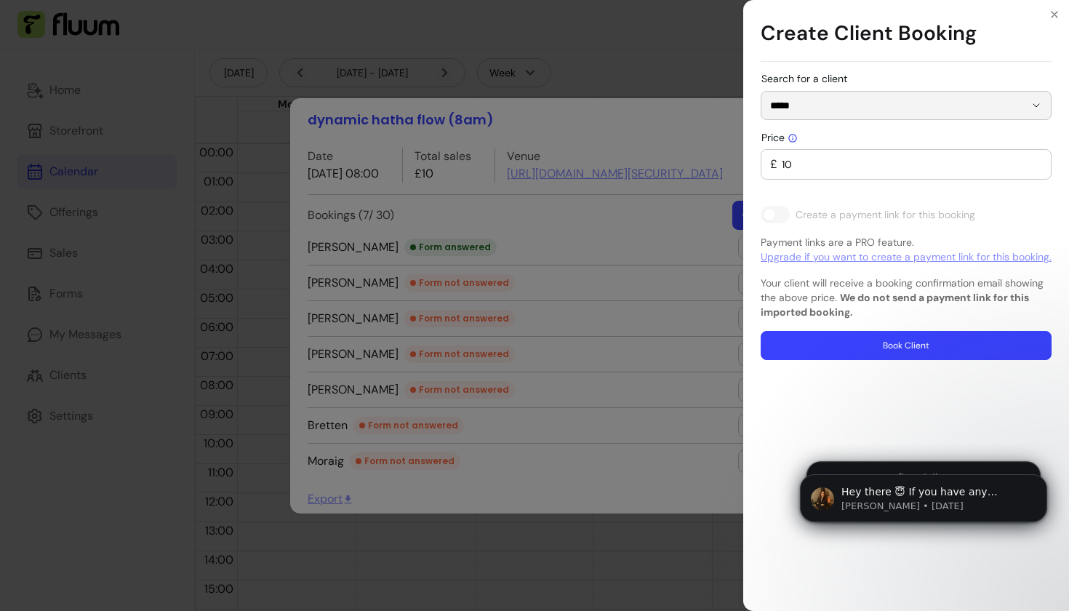
type input "0"
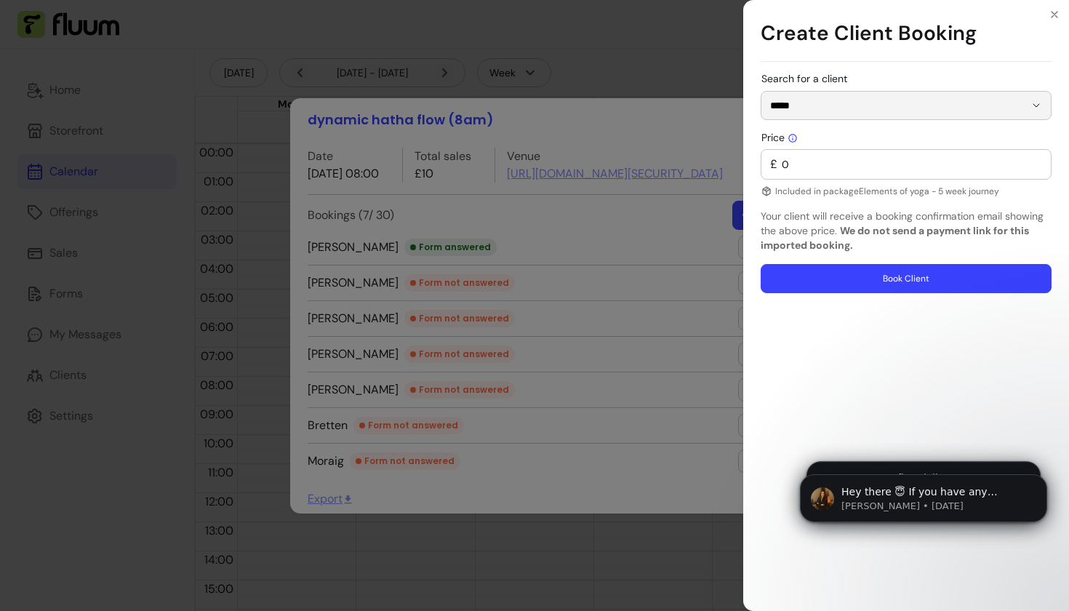
click at [869, 281] on button "Book Client" at bounding box center [906, 278] width 291 height 29
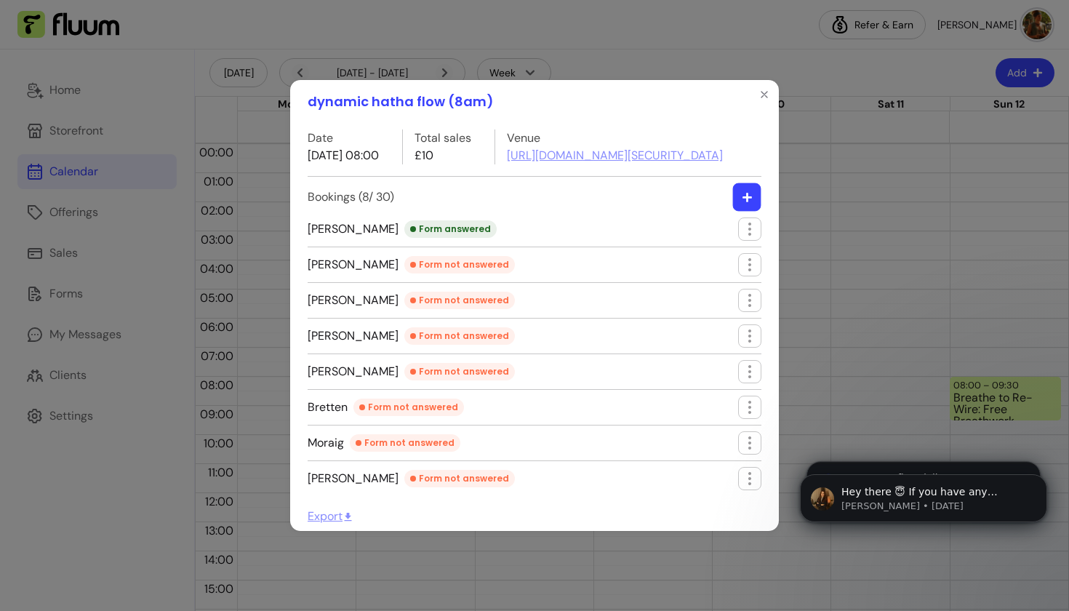
click at [748, 203] on icon "button" at bounding box center [747, 197] width 11 height 11
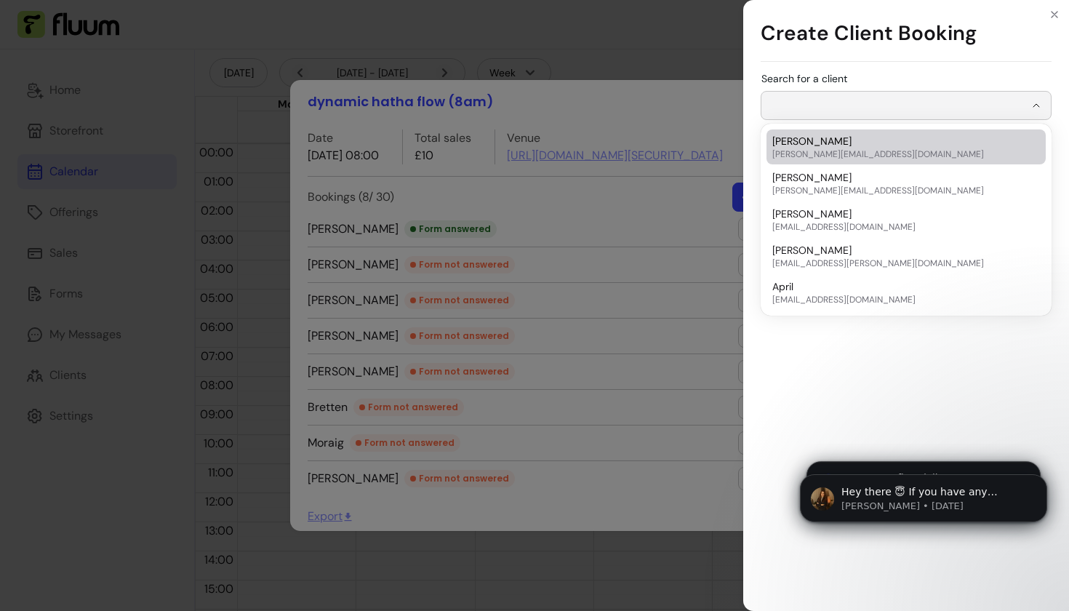
click at [833, 107] on input "Search for a client" at bounding box center [897, 105] width 255 height 15
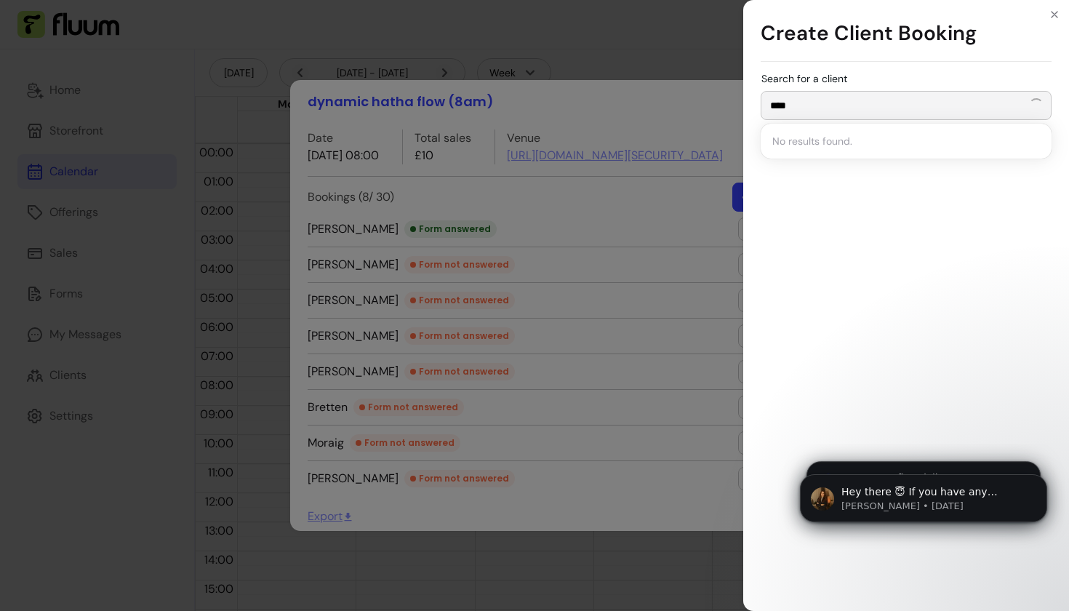
type input "*****"
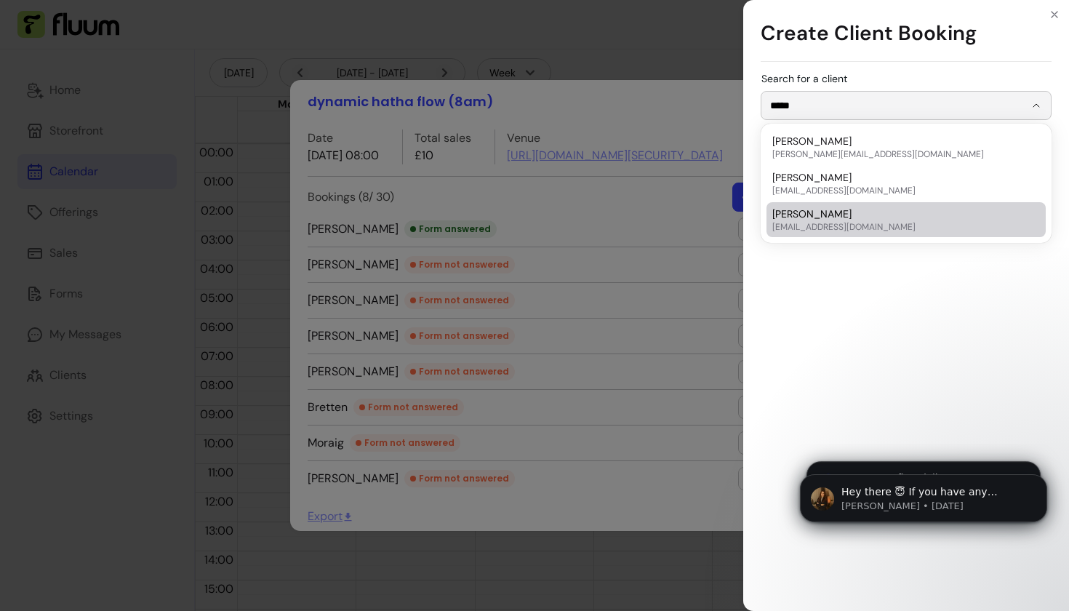
click at [655, 302] on div "Create Client Booking Search for a client *****" at bounding box center [534, 305] width 1069 height 611
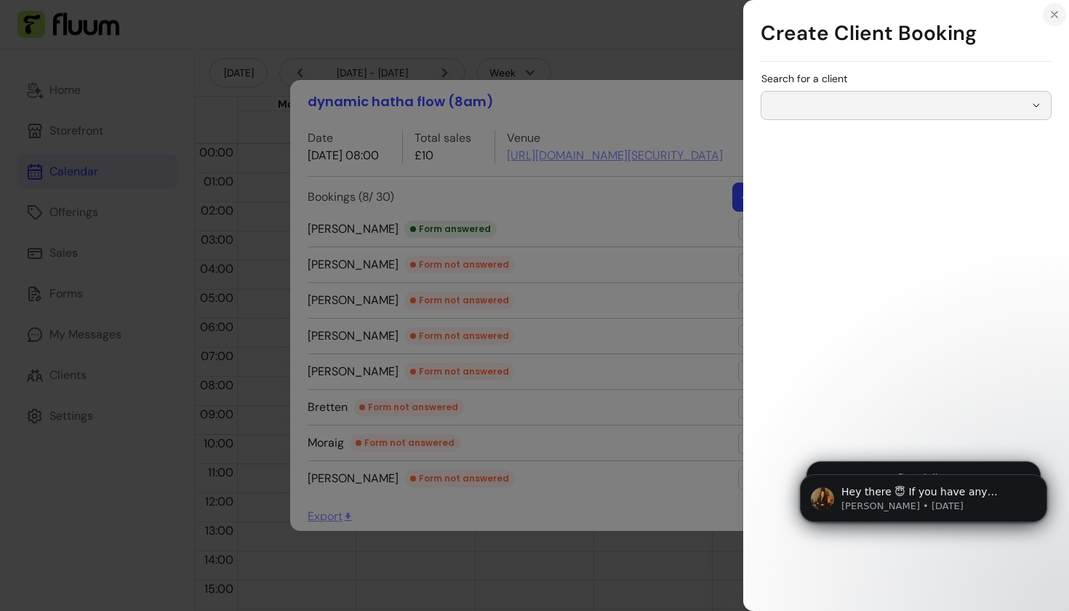
click at [1050, 17] on icon "Close" at bounding box center [1055, 15] width 12 height 12
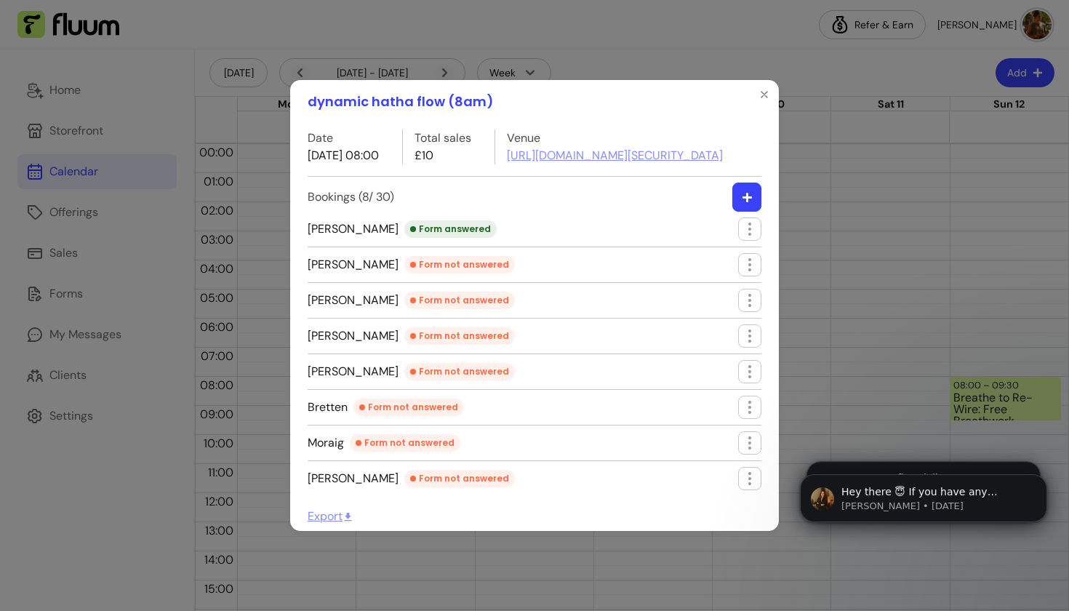
click at [741, 212] on button "button" at bounding box center [746, 197] width 29 height 29
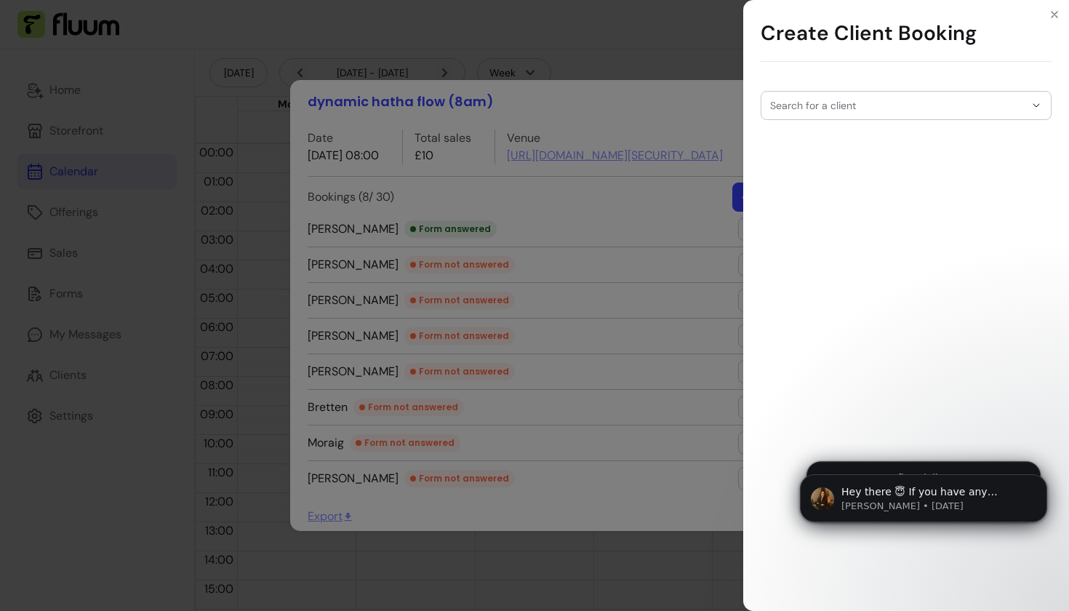
click at [843, 107] on input "Search for a client" at bounding box center [897, 105] width 255 height 15
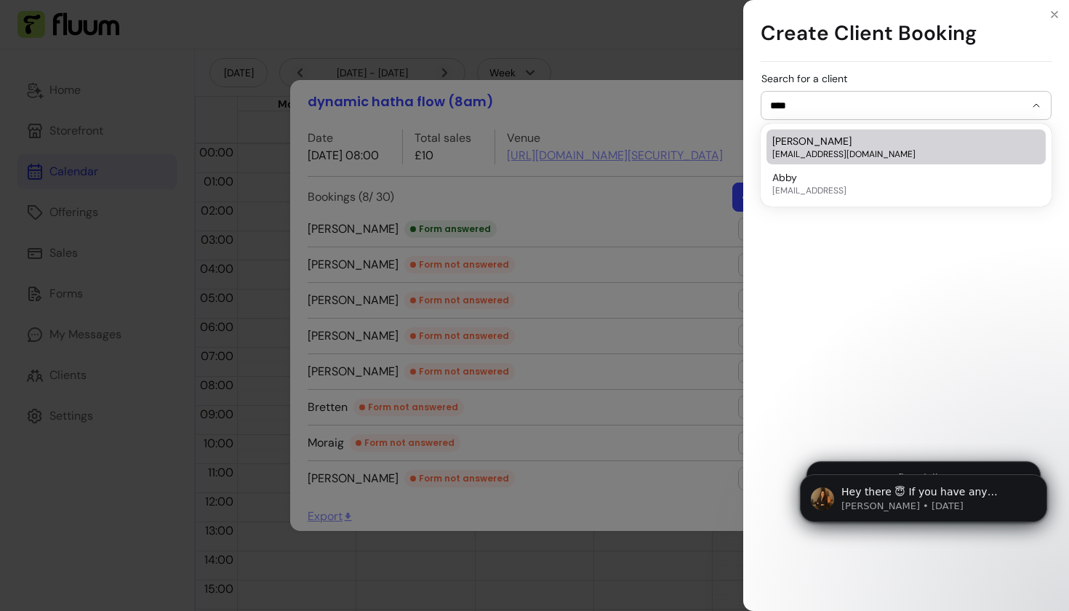
click at [829, 140] on span "Abby Maitland" at bounding box center [811, 141] width 79 height 15
type input "**********"
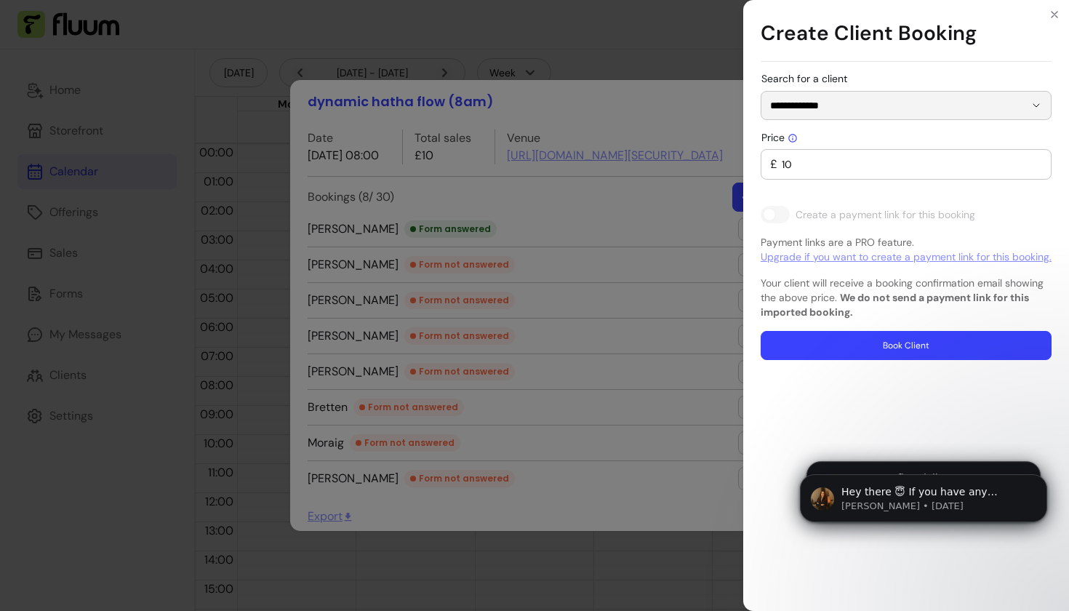
type input "0"
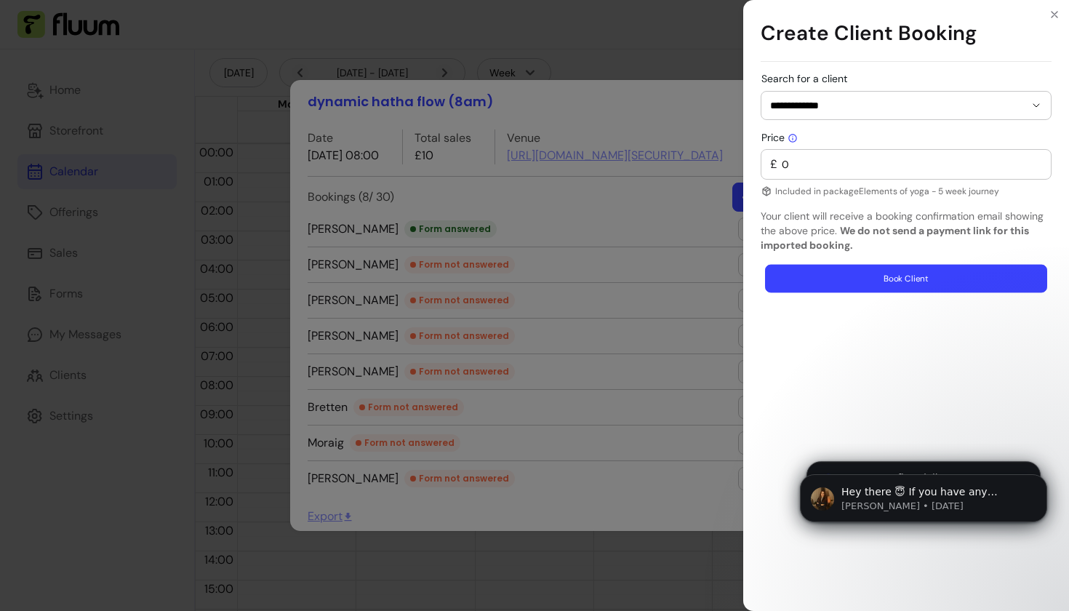
click at [897, 284] on button "Book Client" at bounding box center [906, 279] width 282 height 28
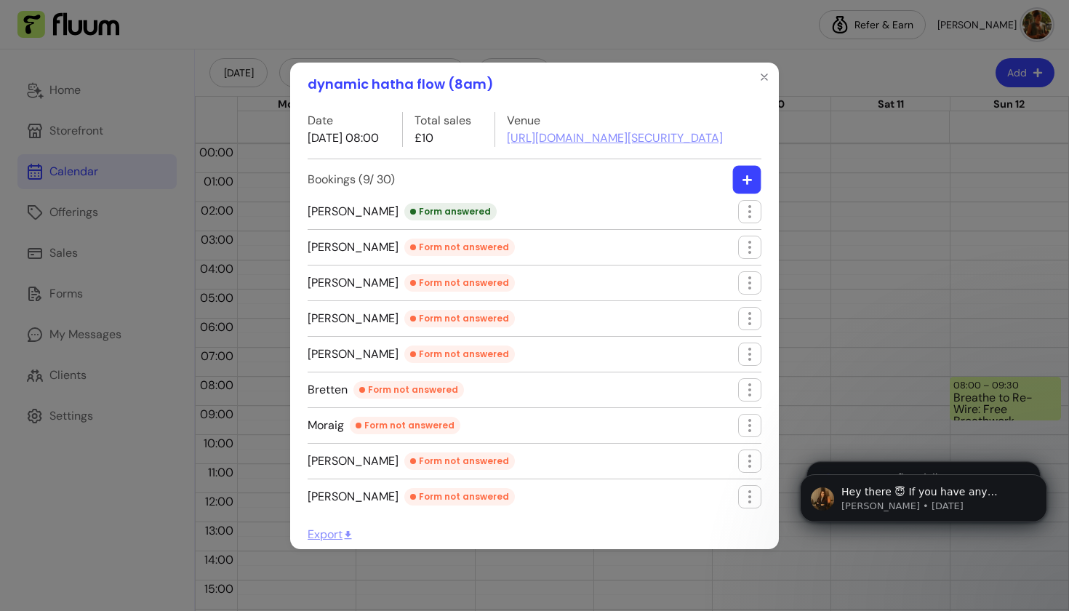
click at [746, 185] on icon "button" at bounding box center [747, 179] width 11 height 11
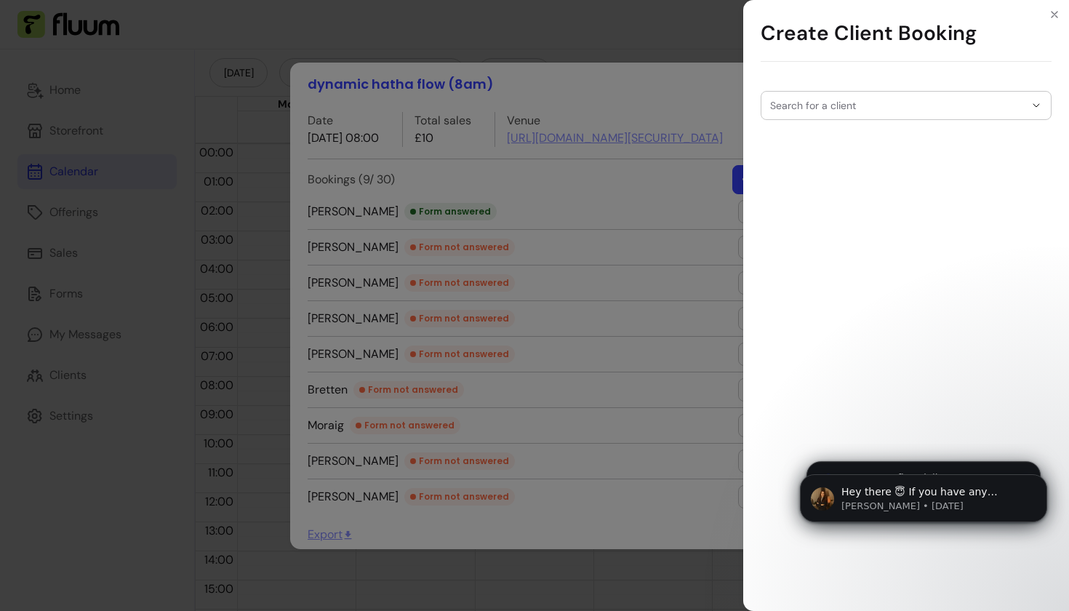
click at [817, 105] on input "Search for a client" at bounding box center [897, 105] width 255 height 15
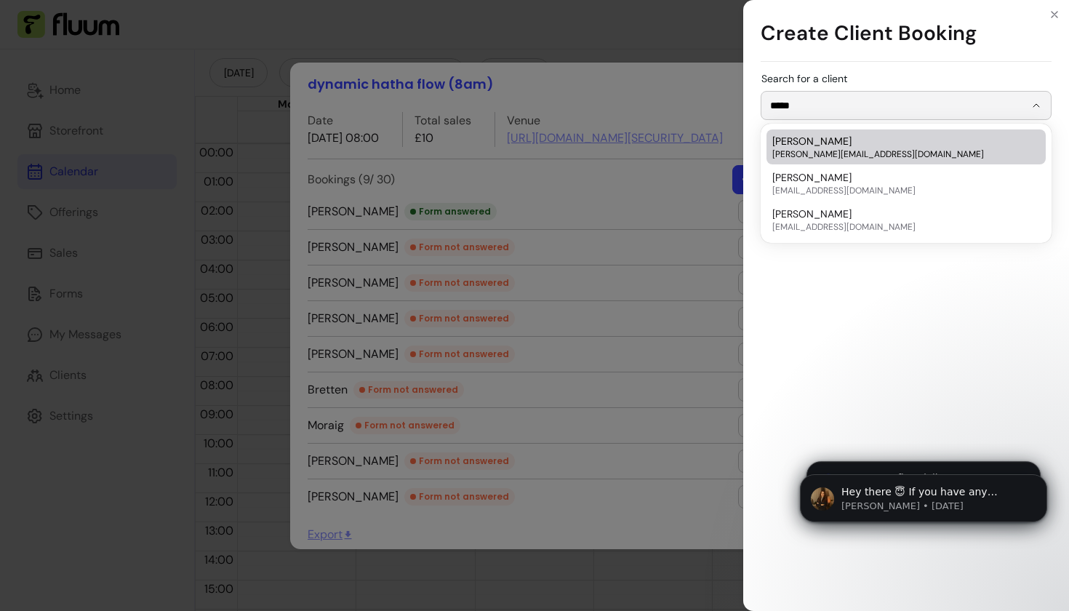
click at [846, 147] on div "Sarah Hubbard sarah.mindfulrelating@gmail.com" at bounding box center [898, 147] width 253 height 26
type input "**********"
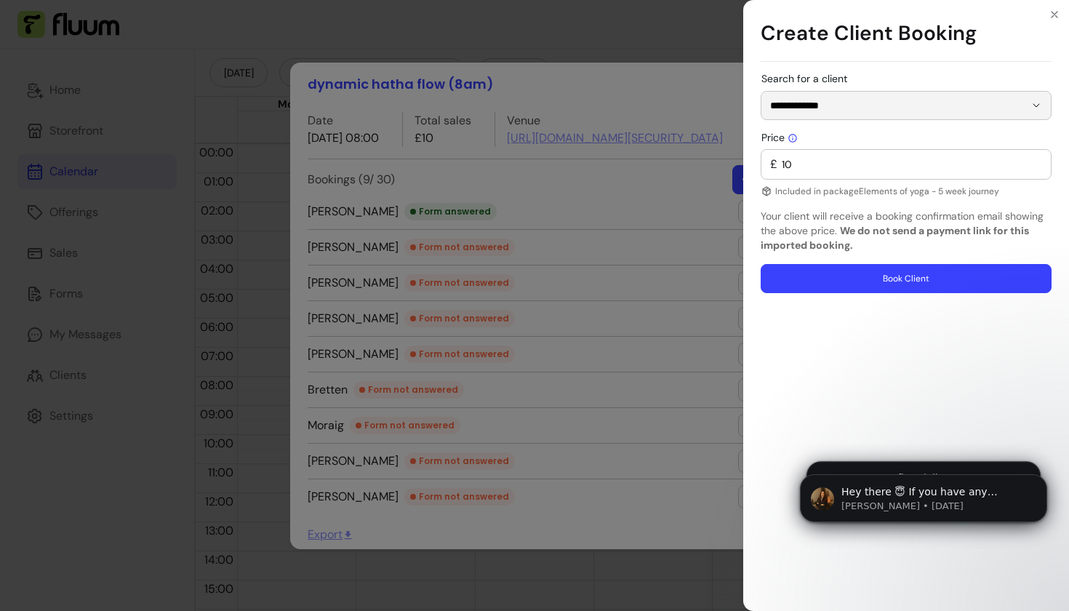
type input "0"
click at [855, 276] on button "Book Client" at bounding box center [906, 279] width 282 height 28
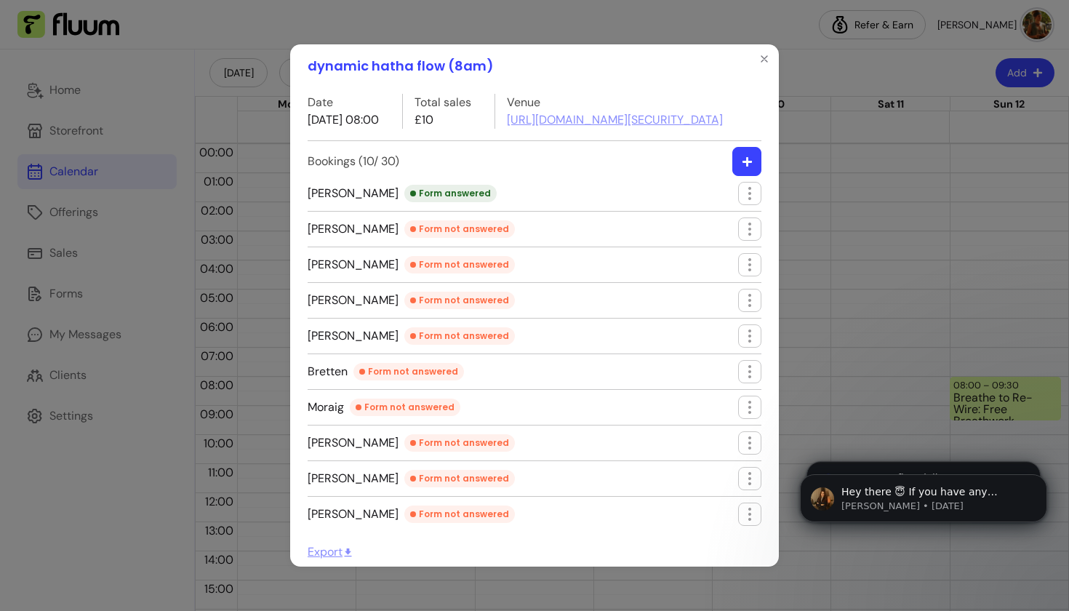
scroll to position [16, 0]
click at [765, 53] on icon "Close" at bounding box center [765, 59] width 12 height 12
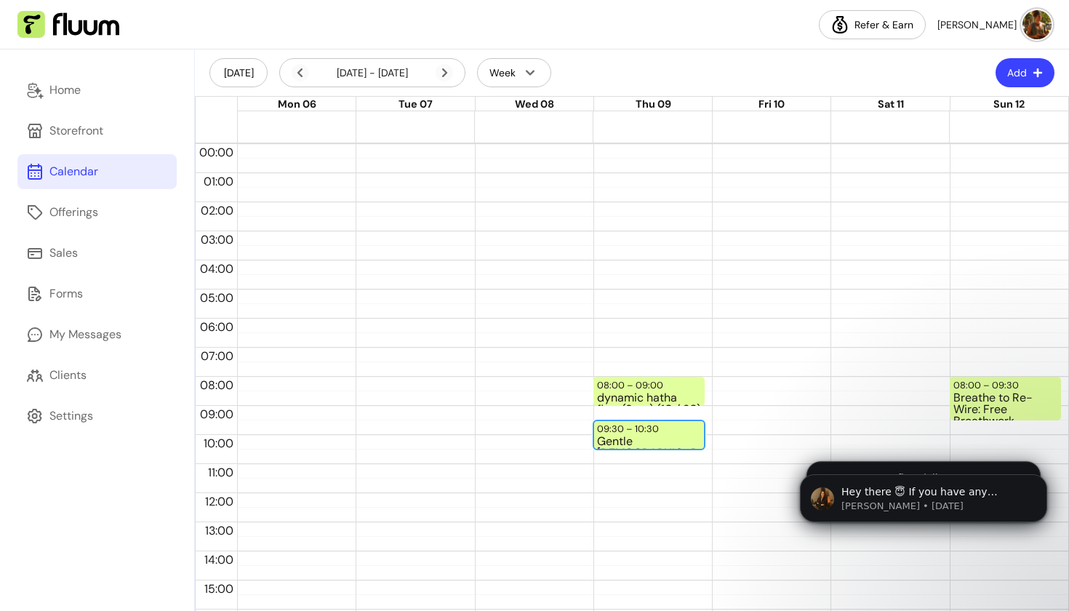
click at [615, 430] on div "09:30 – 10:30" at bounding box center [629, 429] width 65 height 14
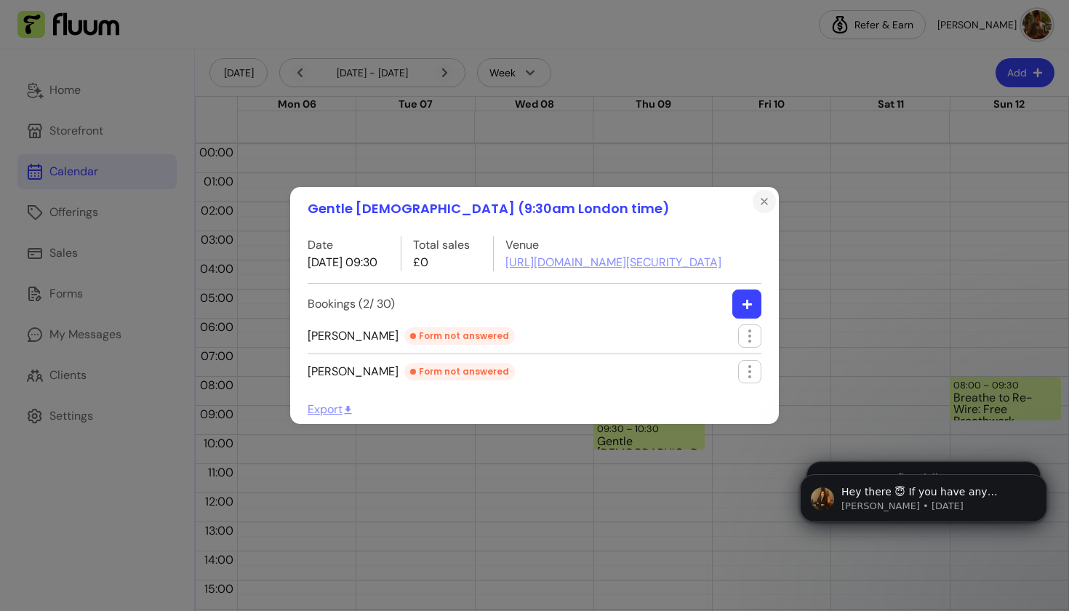
click at [767, 196] on icon "Close" at bounding box center [765, 202] width 12 height 12
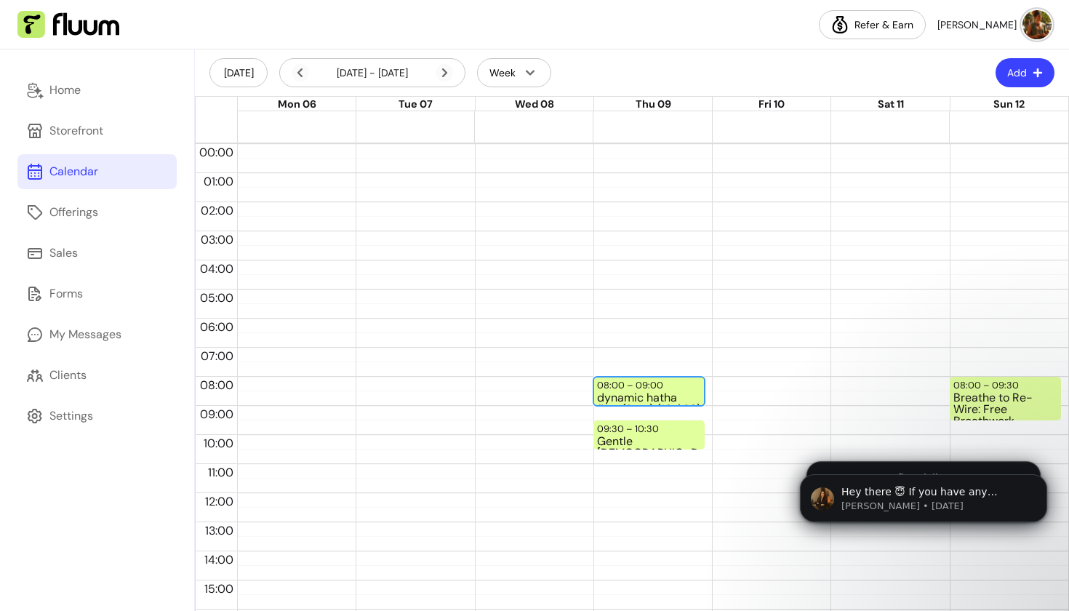
click at [661, 396] on div "dynamic hatha flow (8am) (10 / 30)" at bounding box center [649, 398] width 104 height 12
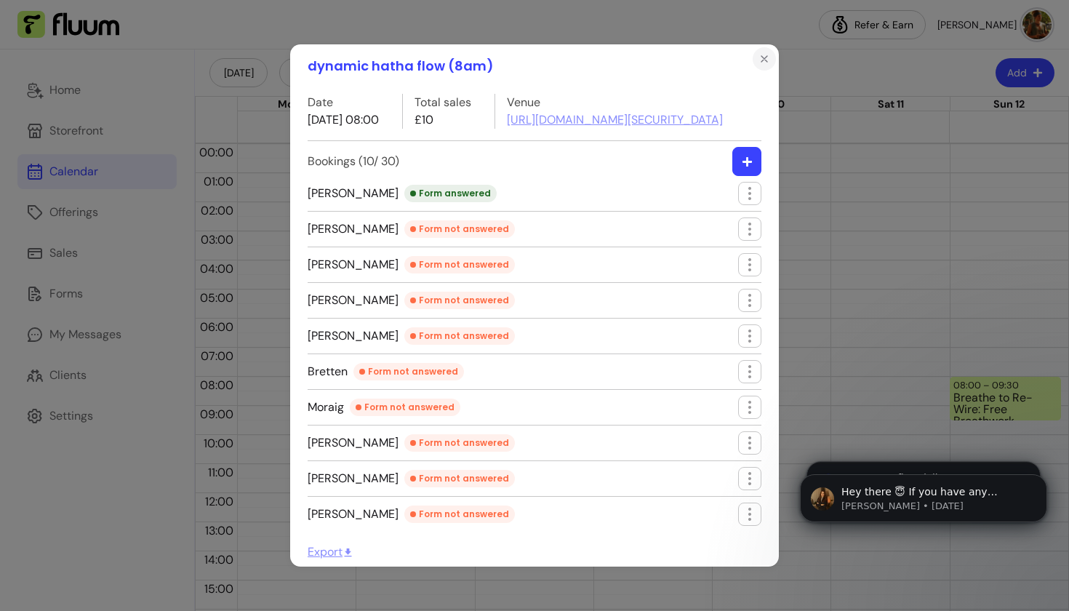
click at [763, 56] on icon "Close" at bounding box center [765, 59] width 6 height 6
